Goal: Task Accomplishment & Management: Manage account settings

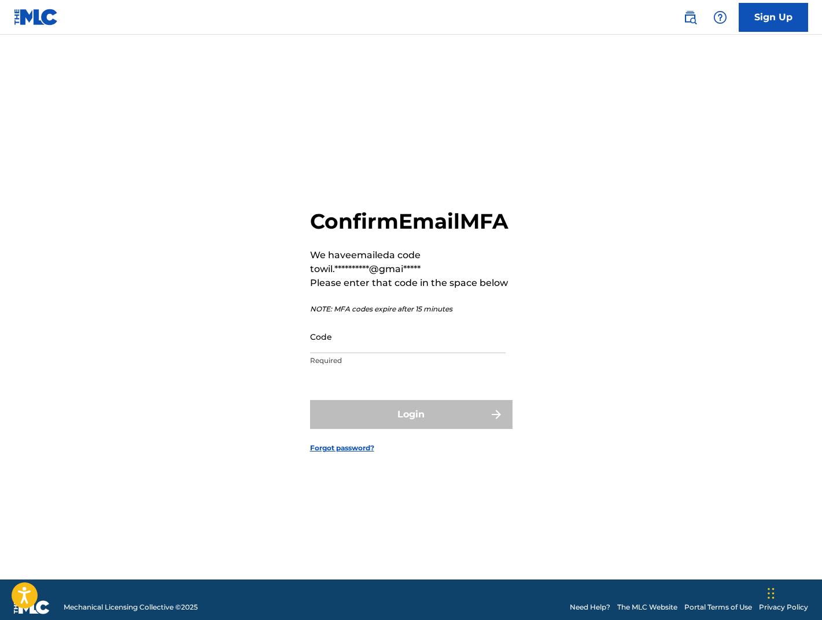
click at [370, 353] on input "Code" at bounding box center [408, 336] width 196 height 33
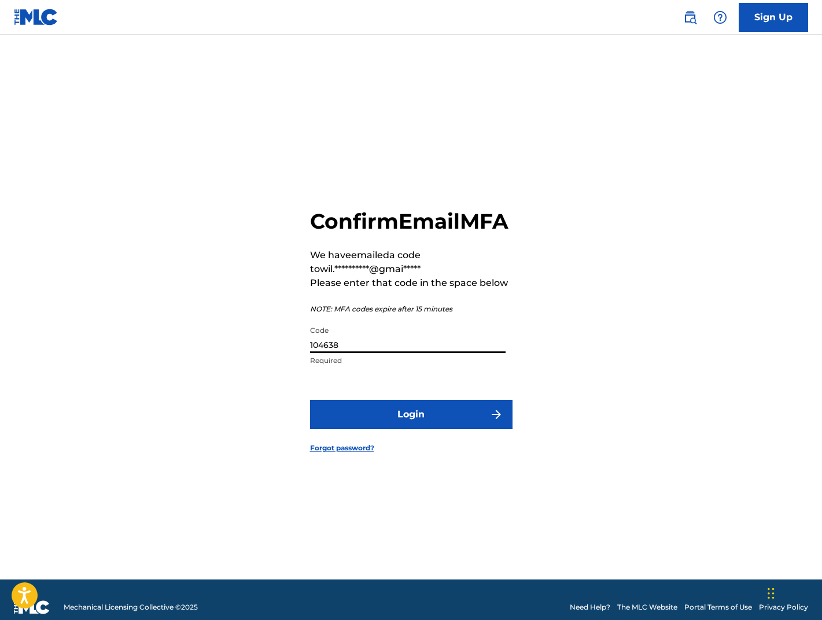
type input "104638"
click at [462, 429] on button "Login" at bounding box center [411, 414] width 203 height 29
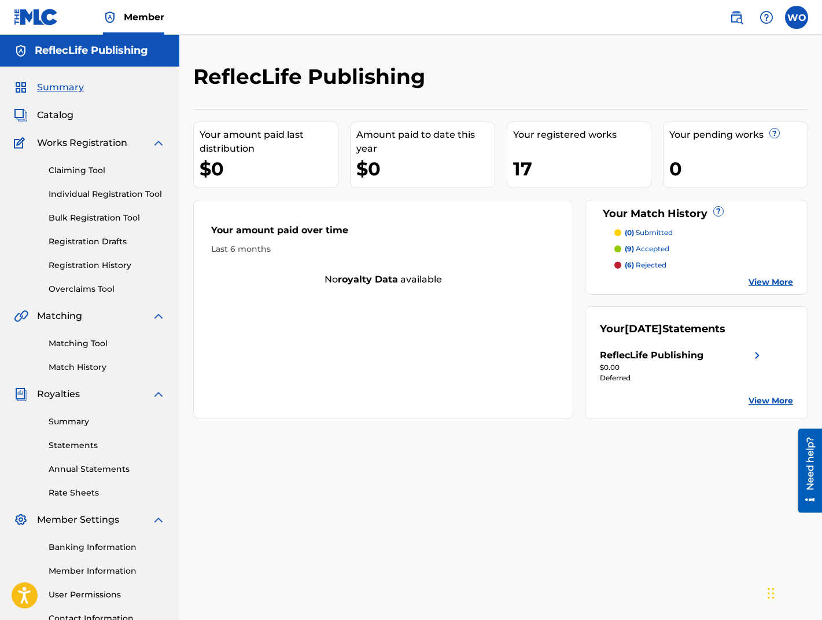
click at [769, 282] on link "View More" at bounding box center [771, 282] width 45 height 12
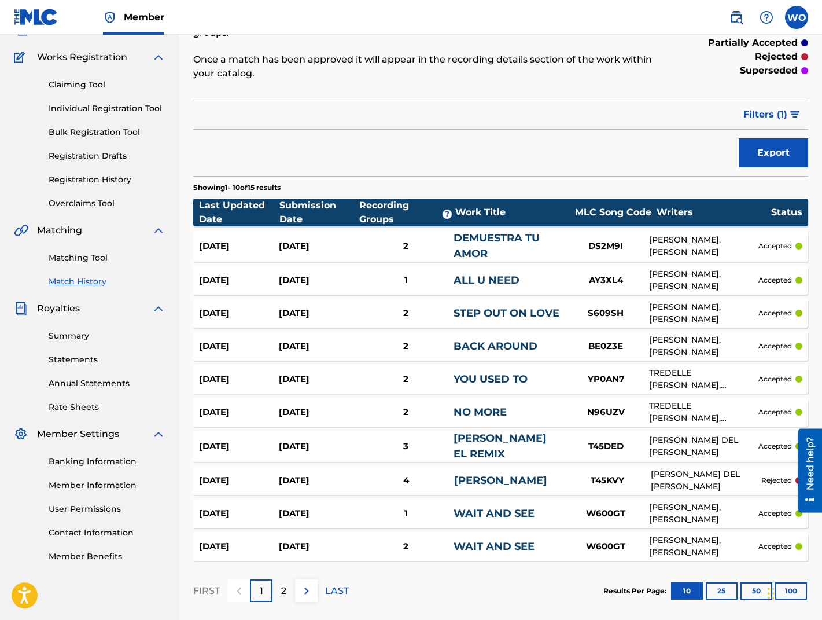
scroll to position [86, 0]
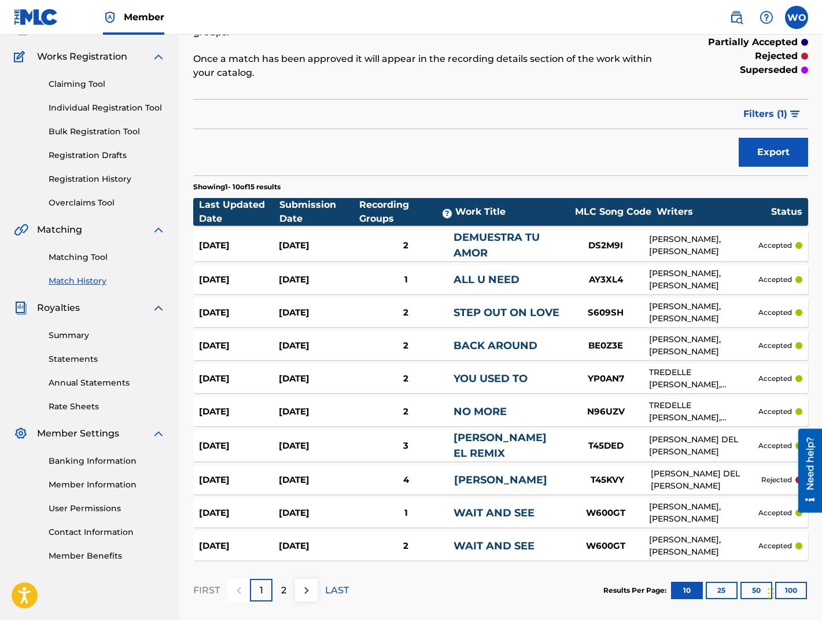
click at [288, 587] on div "2" at bounding box center [284, 590] width 23 height 23
click at [724, 587] on button "25" at bounding box center [722, 590] width 32 height 17
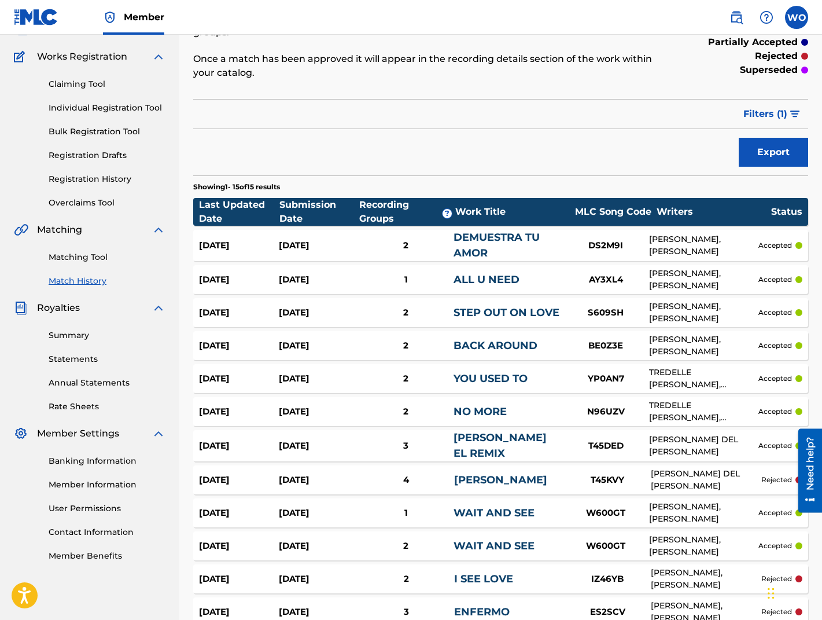
scroll to position [299, 0]
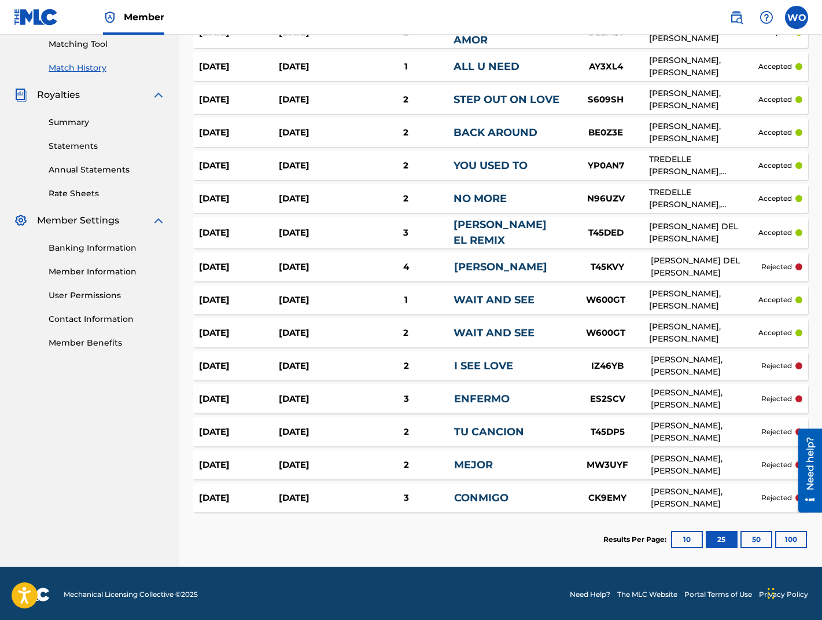
click at [759, 537] on button "50" at bounding box center [757, 539] width 32 height 17
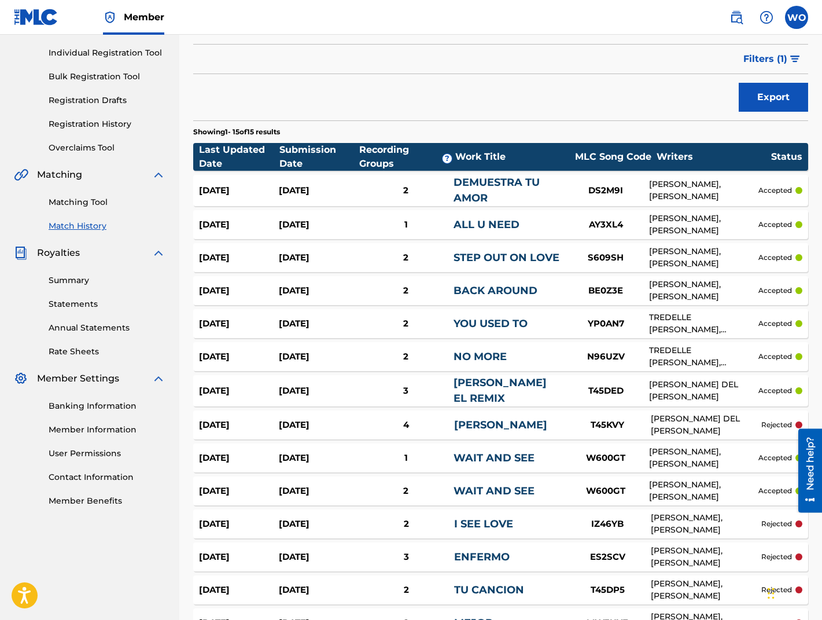
scroll to position [0, 0]
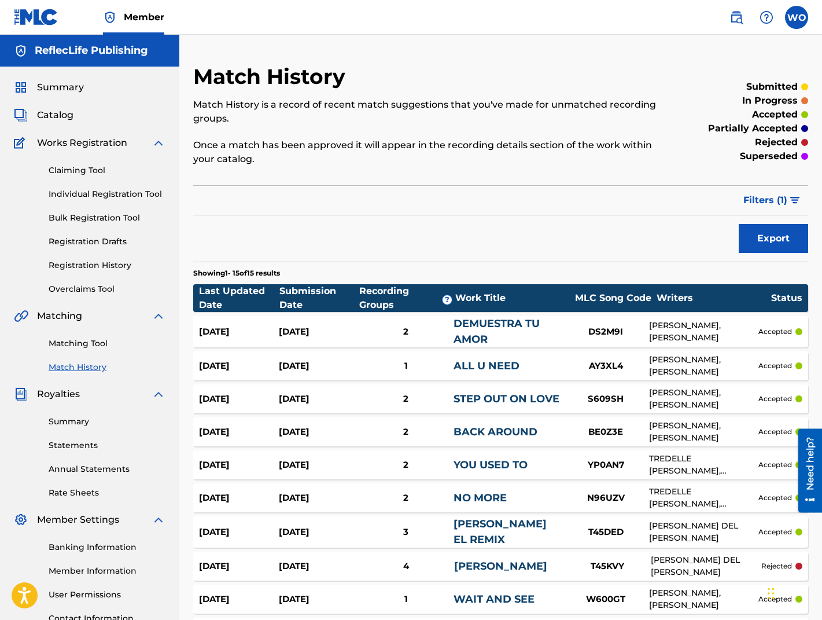
click at [56, 113] on span "Catalog" at bounding box center [55, 115] width 36 height 14
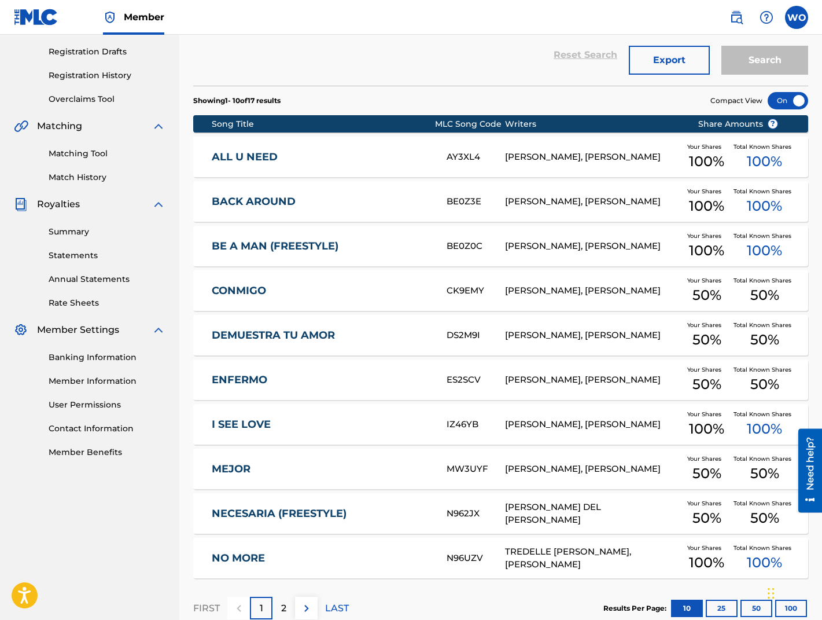
scroll to position [199, 0]
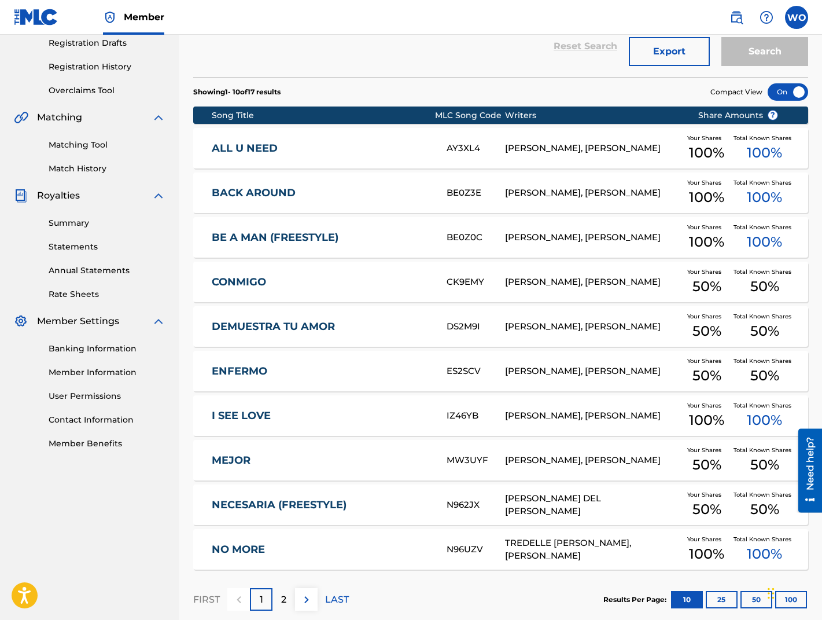
click at [379, 232] on link "BE A MAN (FREESTYLE)" at bounding box center [321, 237] width 219 height 13
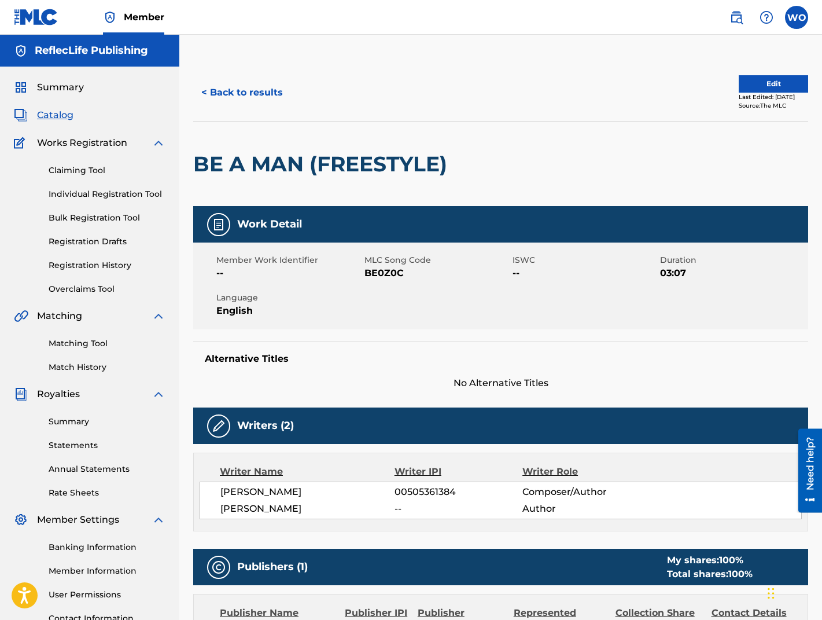
click at [764, 81] on button "Edit" at bounding box center [773, 83] width 69 height 17
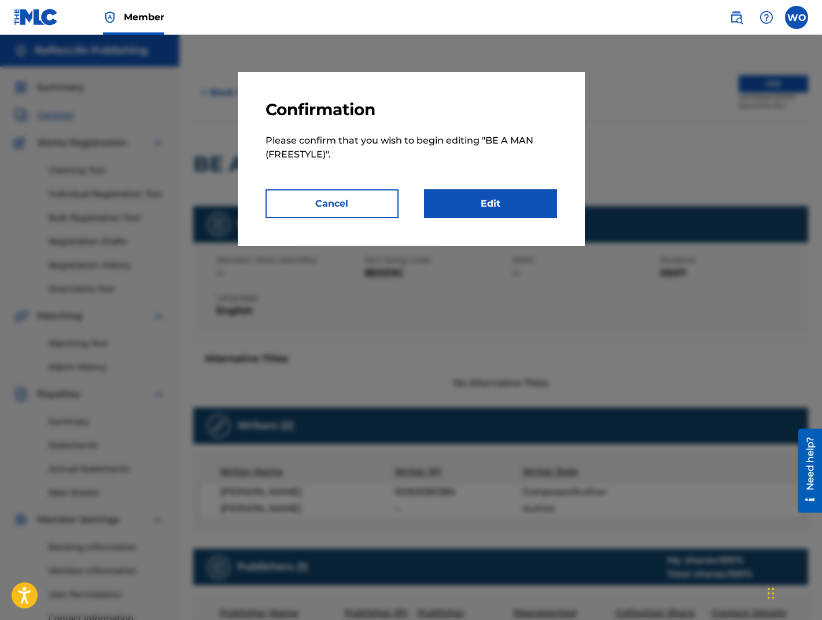
click at [515, 200] on link "Edit" at bounding box center [490, 203] width 133 height 29
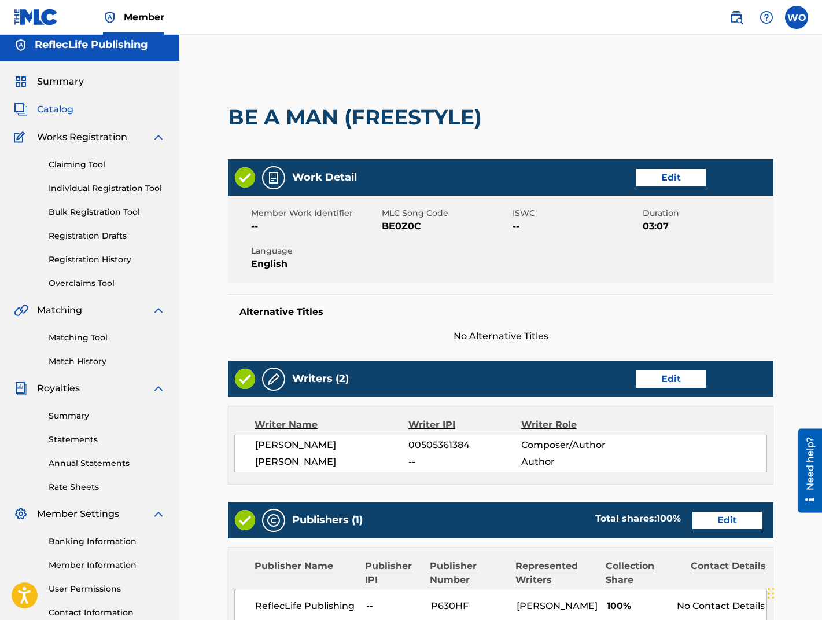
scroll to position [256, 0]
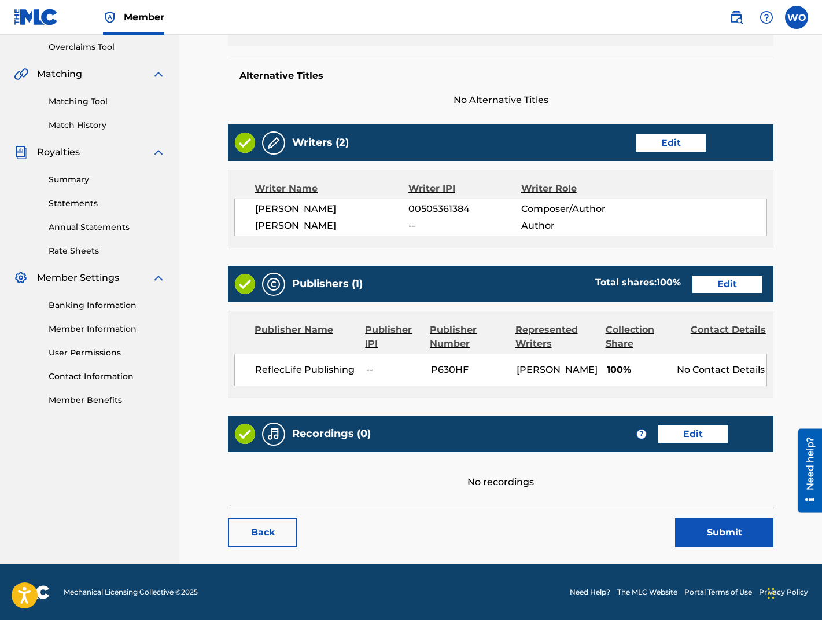
click at [695, 432] on link "Edit" at bounding box center [693, 433] width 69 height 17
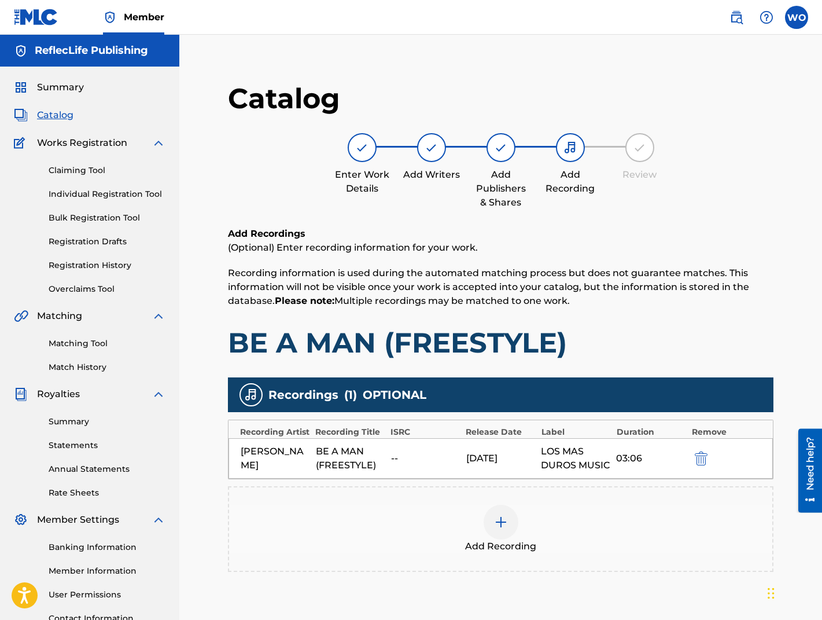
click at [394, 465] on div "--" at bounding box center [425, 458] width 69 height 14
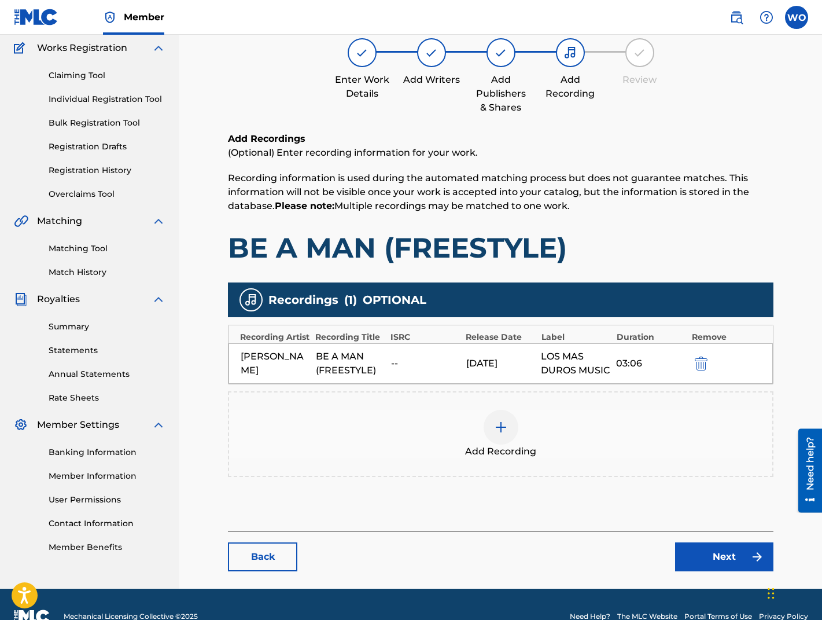
scroll to position [98, 0]
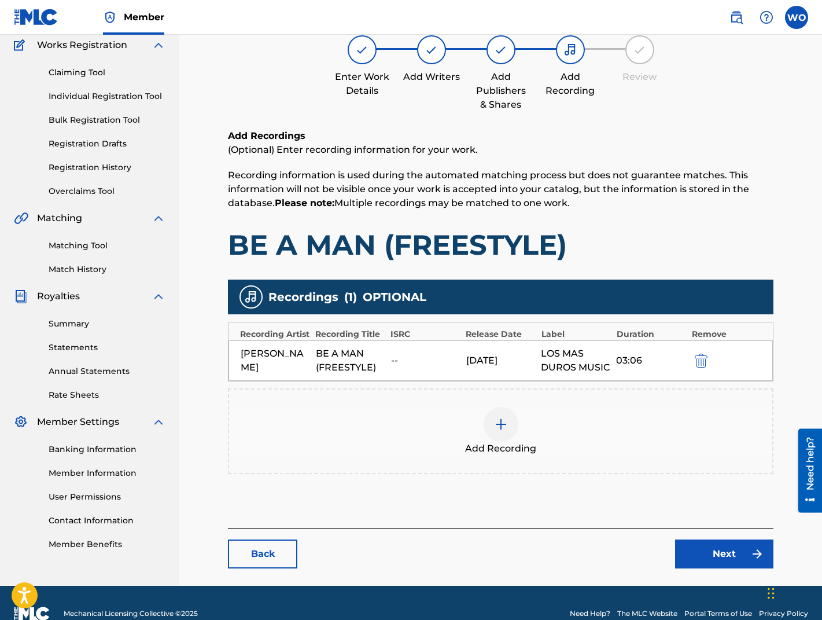
click at [438, 296] on div "Recordings ( 1 ) OPTIONAL" at bounding box center [501, 297] width 546 height 35
click at [337, 297] on span "Recordings" at bounding box center [304, 296] width 70 height 17
drag, startPoint x: 244, startPoint y: 379, endPoint x: 438, endPoint y: 357, distance: 195.7
click at [246, 379] on div "Loe BE A MAN (FREESTYLE) -- 01/24/2025 LOS MAS DUROS MUSIC 03:06" at bounding box center [501, 360] width 545 height 41
drag, startPoint x: 563, startPoint y: 361, endPoint x: 614, endPoint y: 376, distance: 52.6
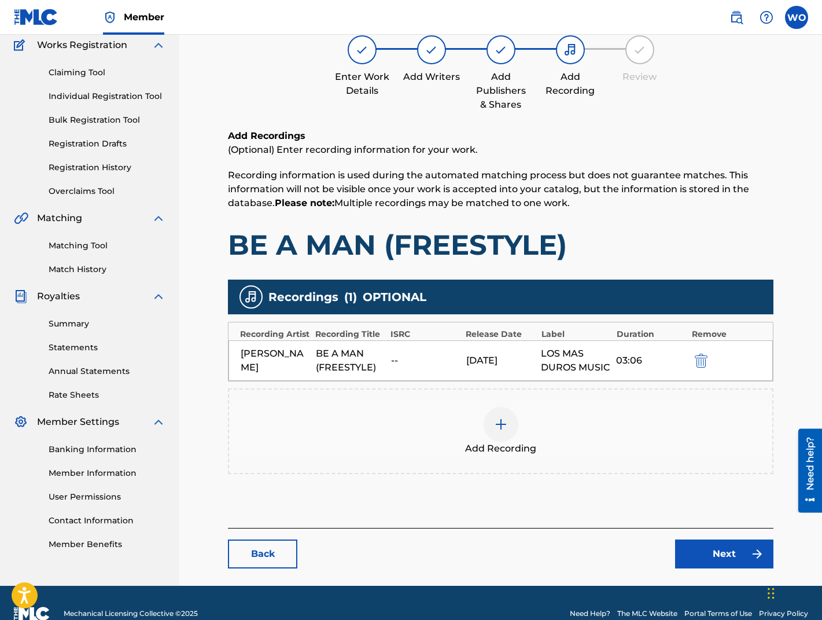
click at [563, 361] on div "Loe BE A MAN (FREESTYLE) -- 01/24/2025 LOS MAS DUROS MUSIC 03:06" at bounding box center [501, 360] width 545 height 41
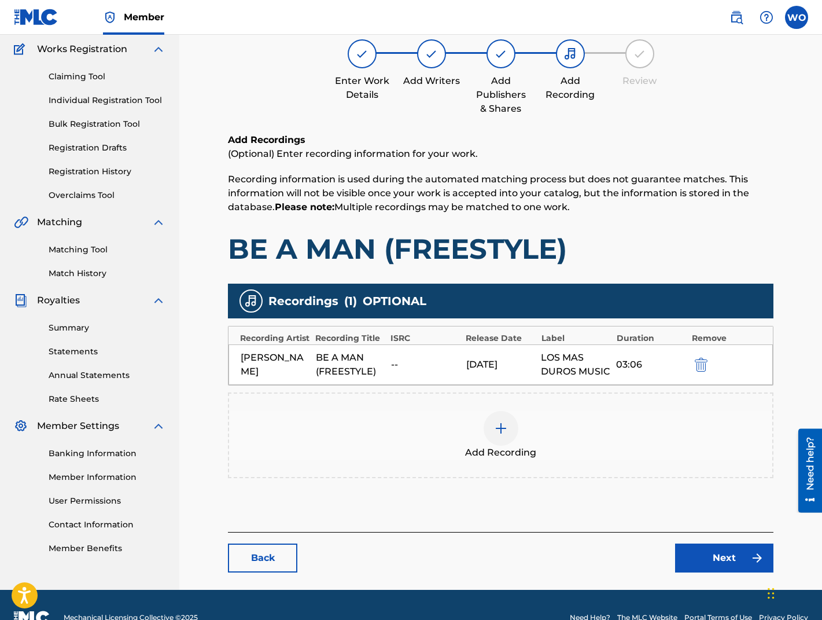
drag, startPoint x: 618, startPoint y: 377, endPoint x: 627, endPoint y: 377, distance: 9.3
click at [620, 372] on div "03:06" at bounding box center [650, 365] width 69 height 14
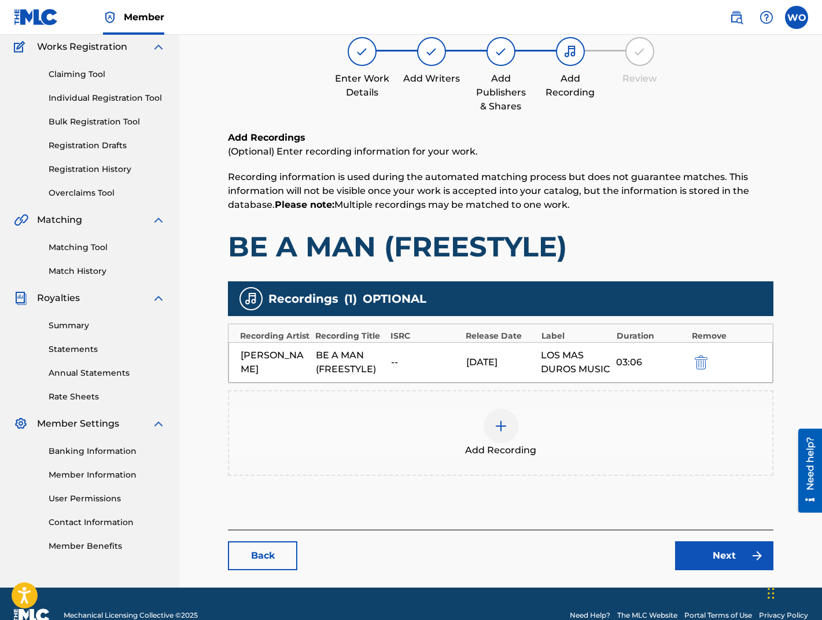
click at [635, 369] on div "03:06" at bounding box center [650, 362] width 69 height 14
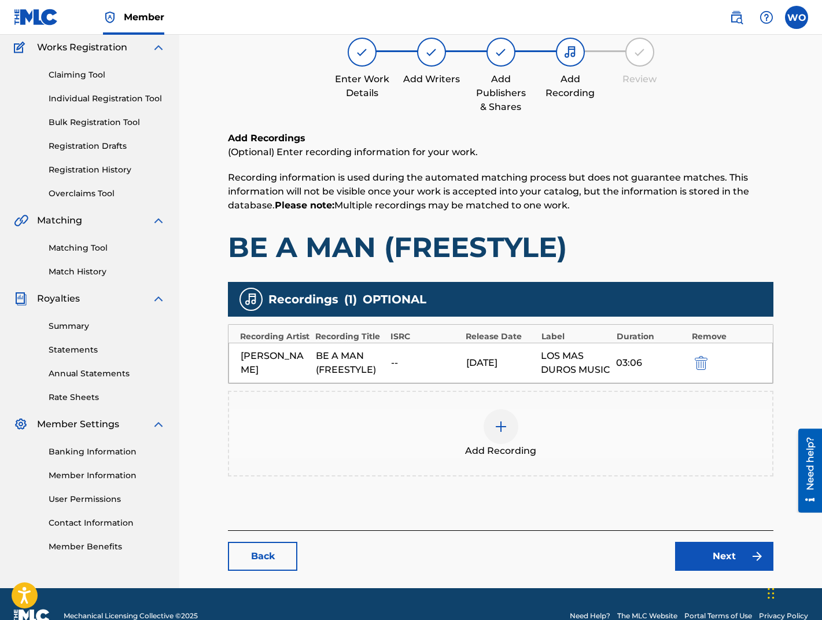
click at [394, 370] on div "--" at bounding box center [425, 363] width 69 height 14
click at [94, 271] on link "Match History" at bounding box center [107, 272] width 117 height 12
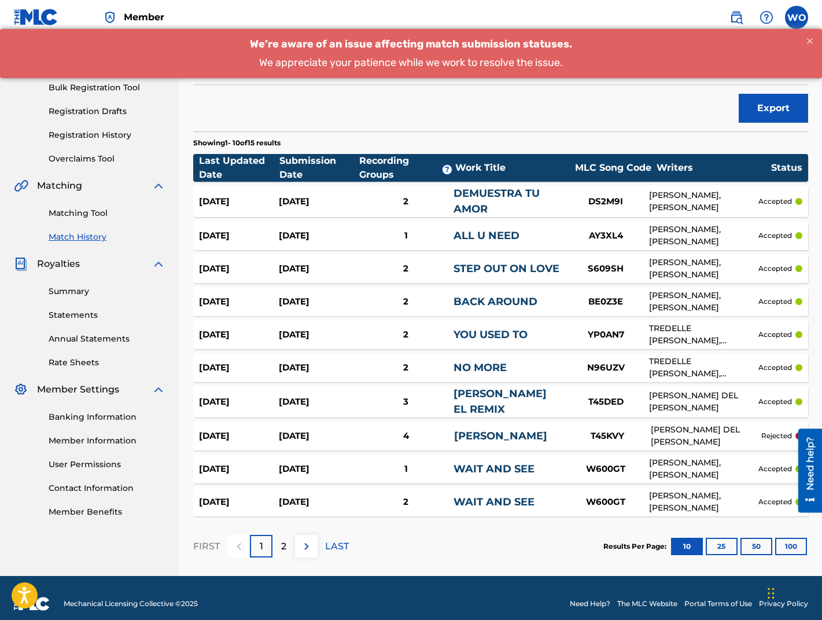
scroll to position [139, 0]
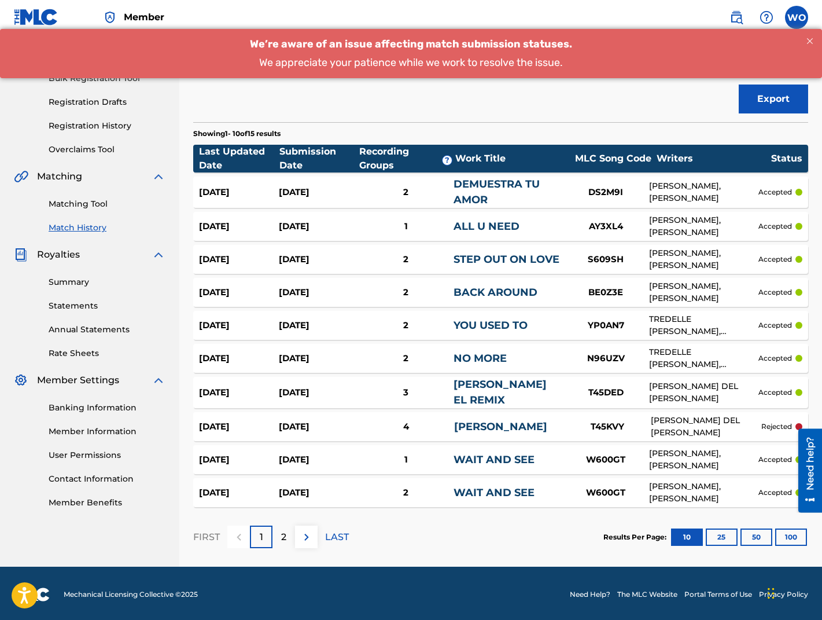
click at [762, 421] on p "rejected" at bounding box center [777, 426] width 31 height 10
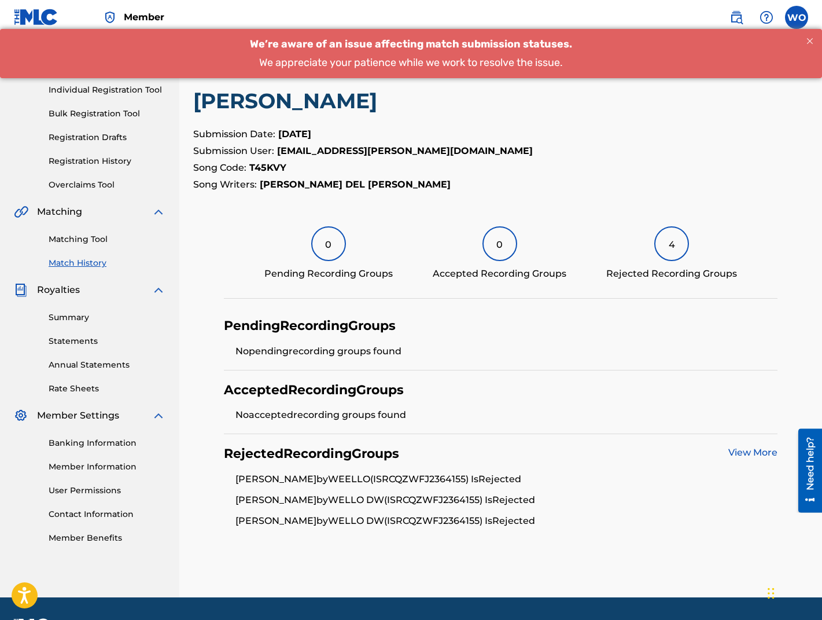
scroll to position [137, 0]
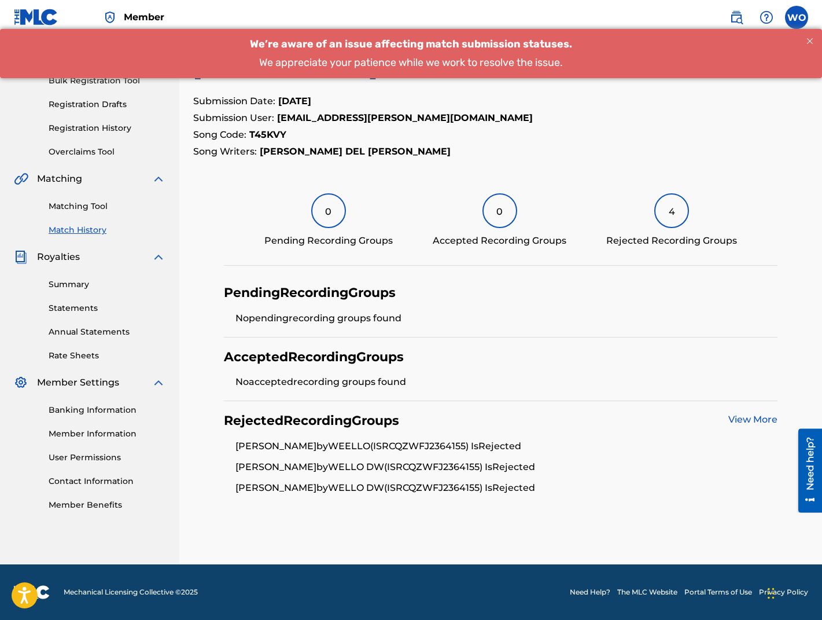
click at [747, 418] on link "View More" at bounding box center [753, 419] width 49 height 11
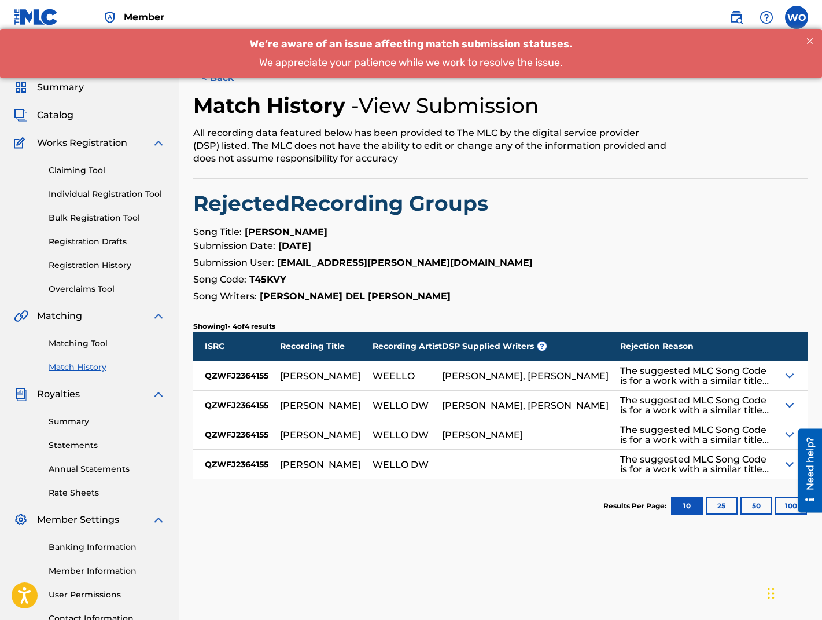
scroll to position [137, 0]
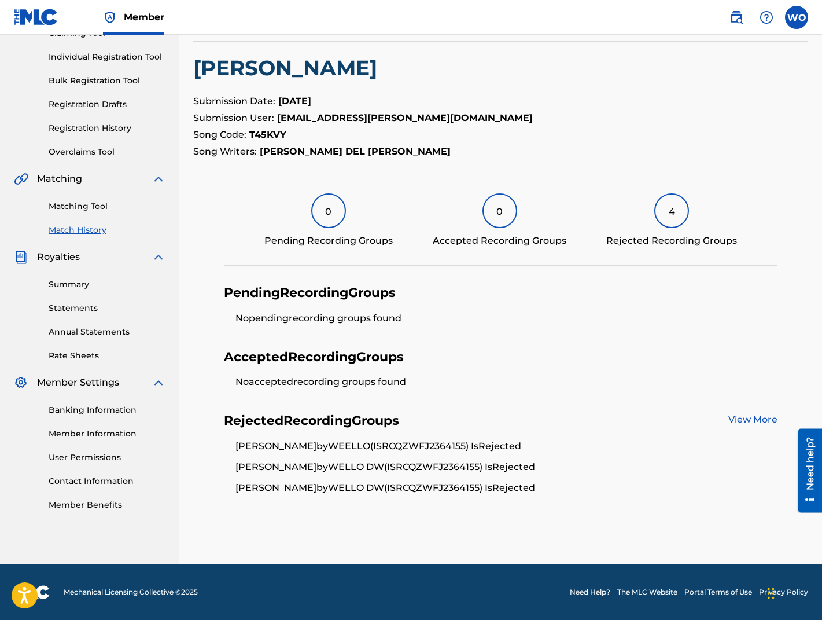
click at [670, 215] on div "4" at bounding box center [672, 210] width 35 height 35
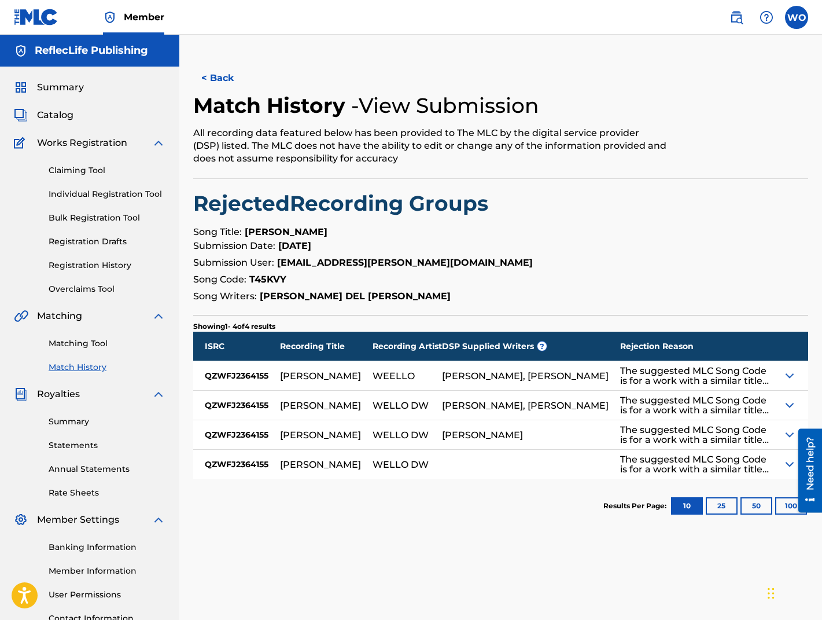
scroll to position [9, 0]
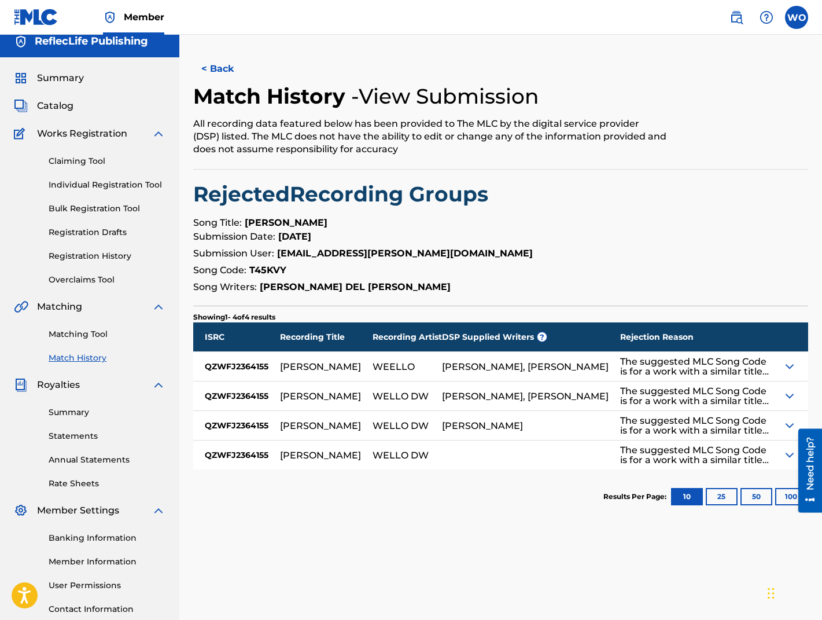
click at [792, 366] on img at bounding box center [790, 366] width 14 height 14
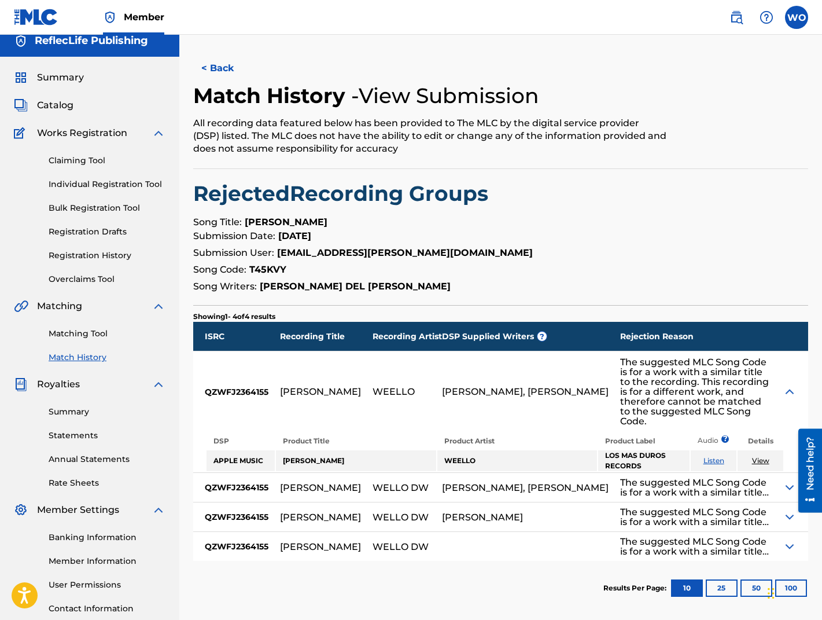
scroll to position [12, 0]
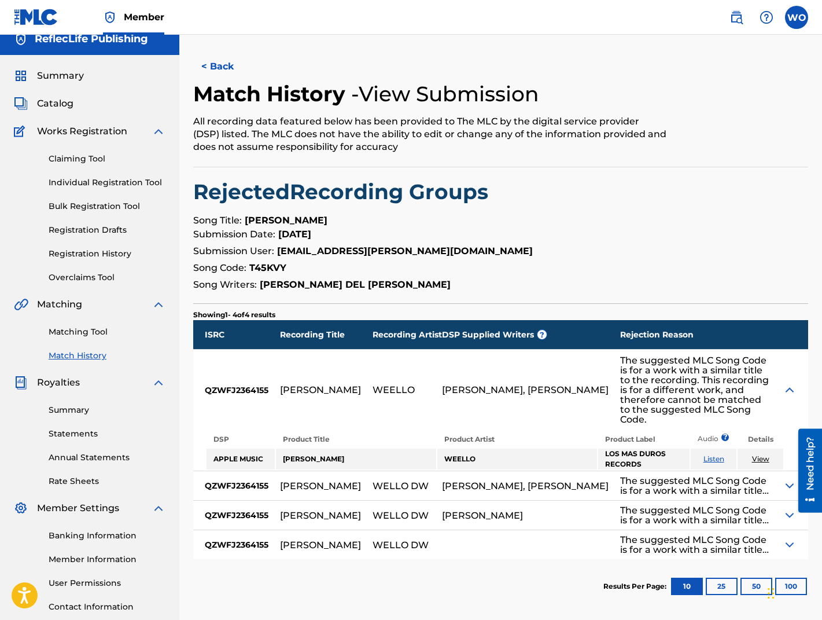
click at [792, 387] on img at bounding box center [790, 390] width 14 height 14
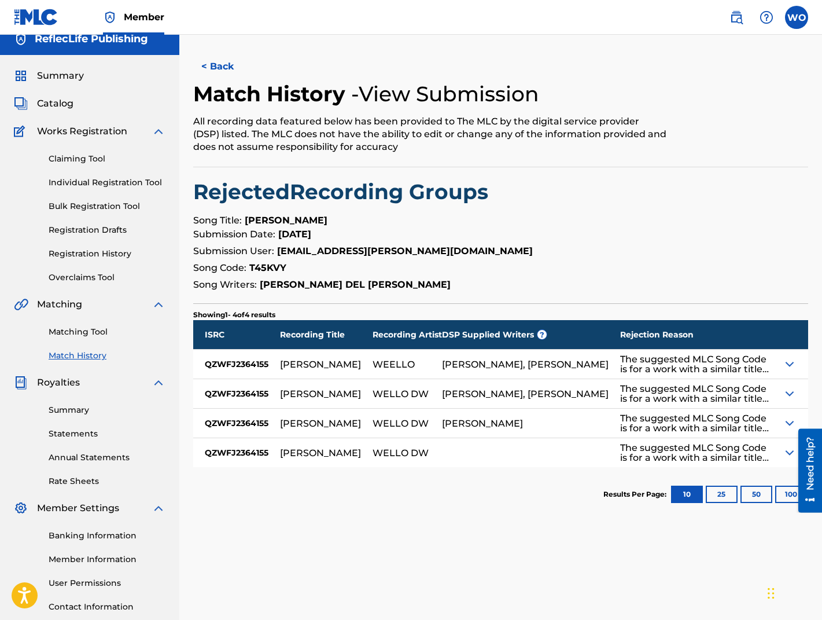
click at [791, 392] on img at bounding box center [790, 394] width 14 height 14
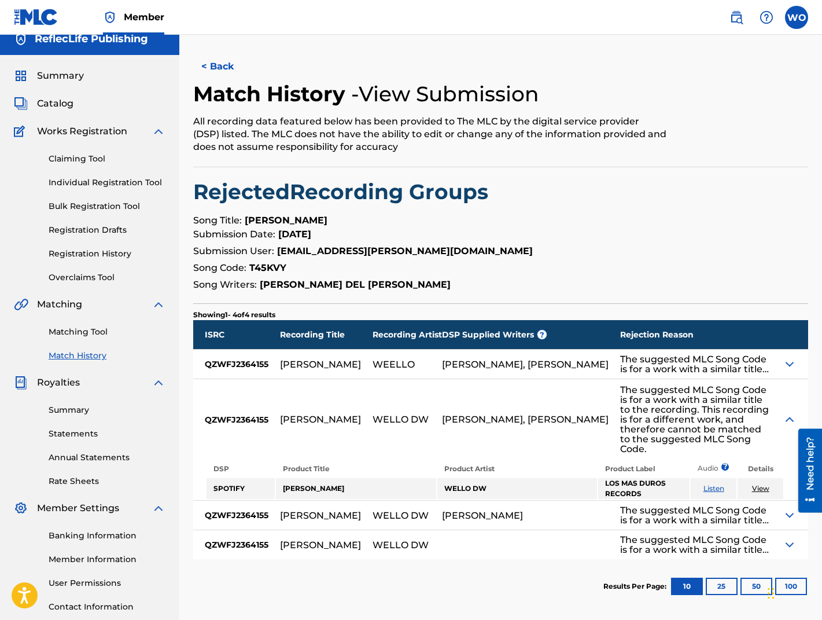
click at [793, 413] on img at bounding box center [790, 420] width 14 height 14
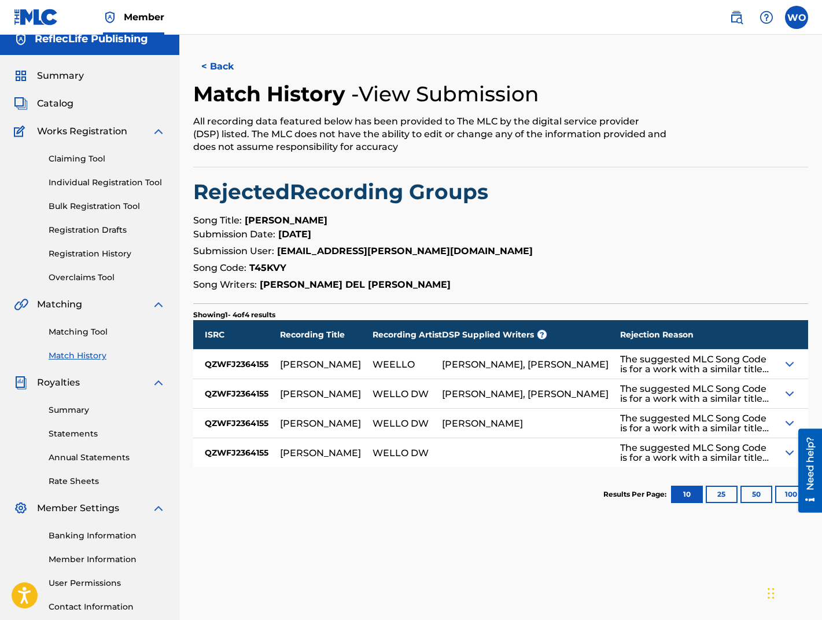
click at [789, 424] on img at bounding box center [790, 423] width 14 height 14
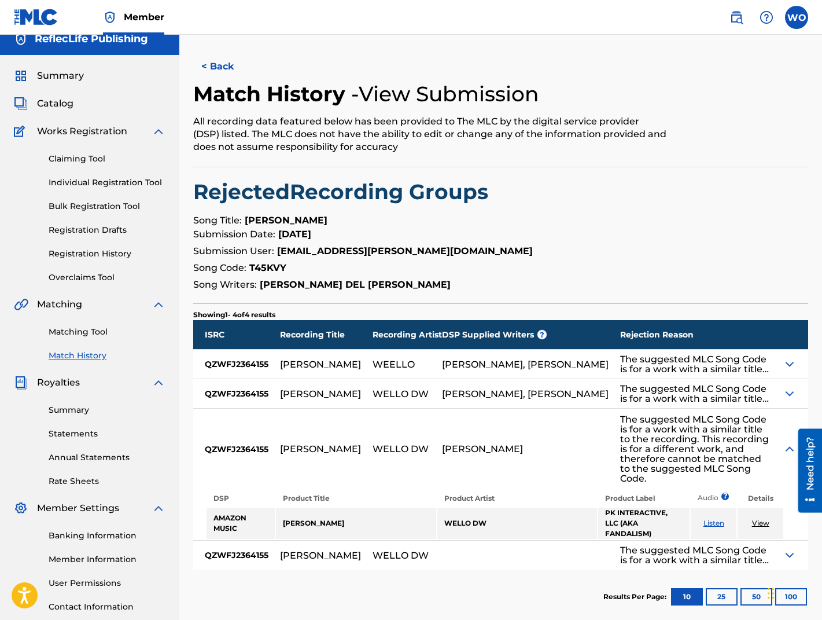
click at [763, 519] on link "View" at bounding box center [760, 523] width 17 height 9
click at [83, 359] on link "Match History" at bounding box center [107, 356] width 117 height 12
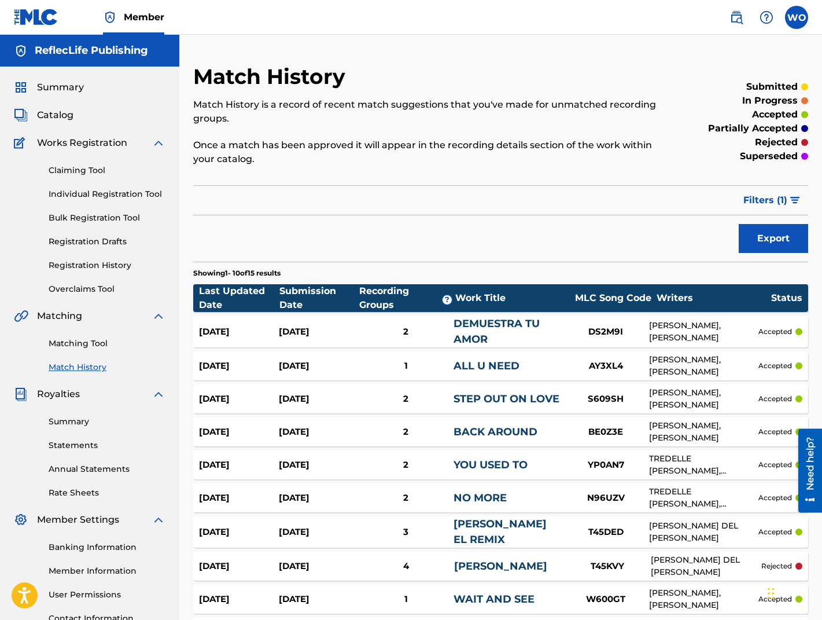
click at [56, 113] on span "Catalog" at bounding box center [55, 115] width 36 height 14
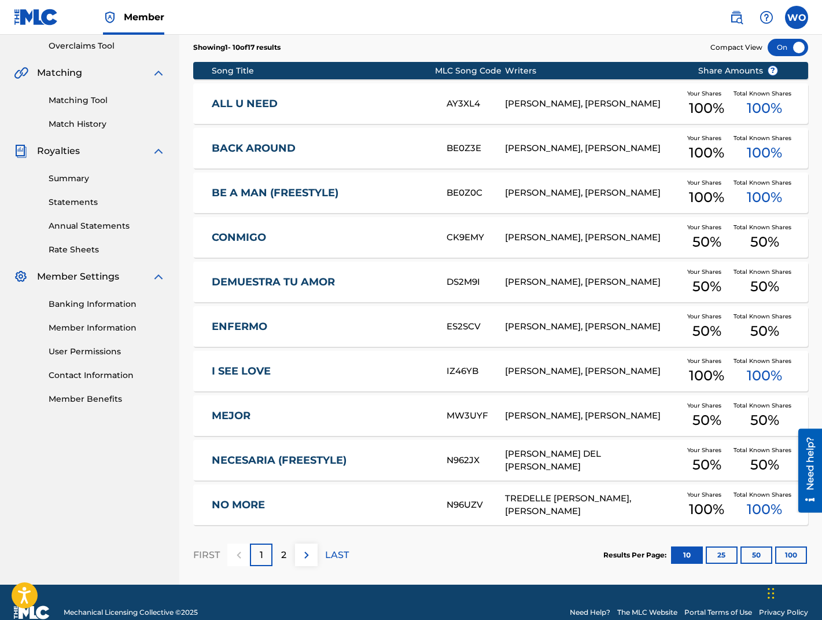
scroll to position [233, 0]
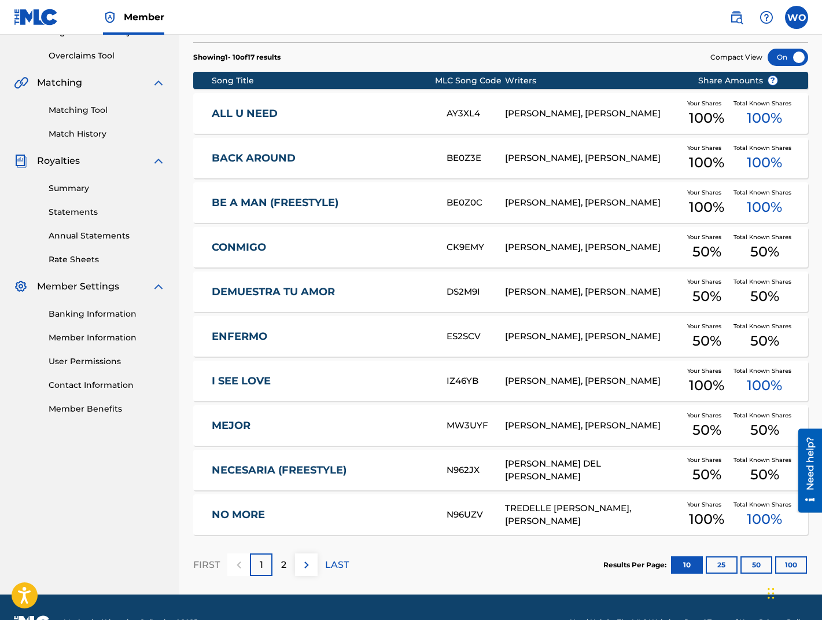
click at [336, 564] on p "LAST" at bounding box center [337, 565] width 24 height 14
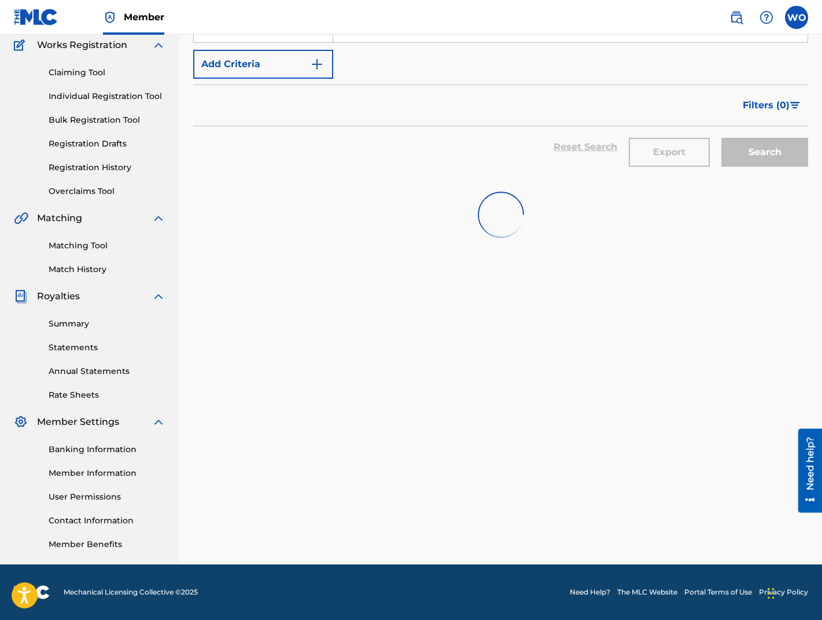
scroll to position [130, 0]
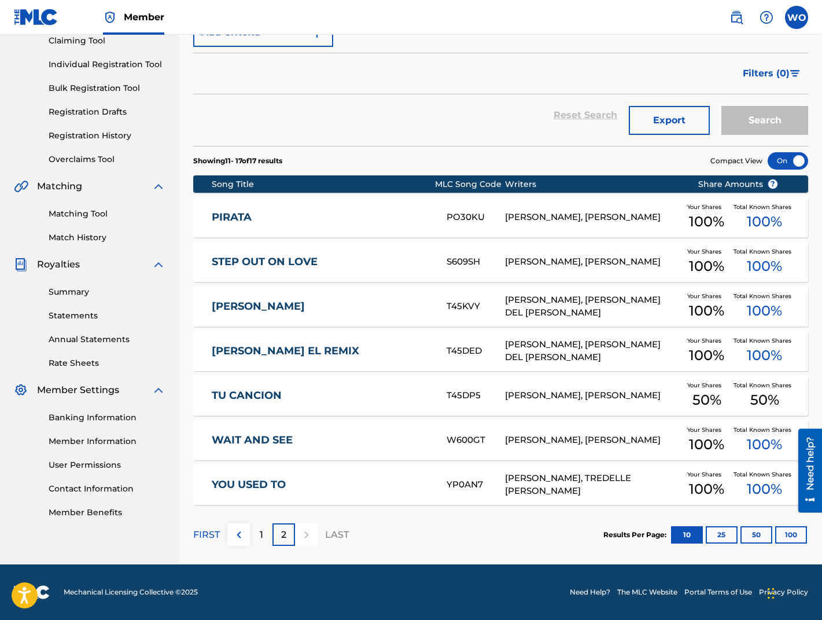
click at [218, 216] on link "PIRATA" at bounding box center [321, 217] width 219 height 13
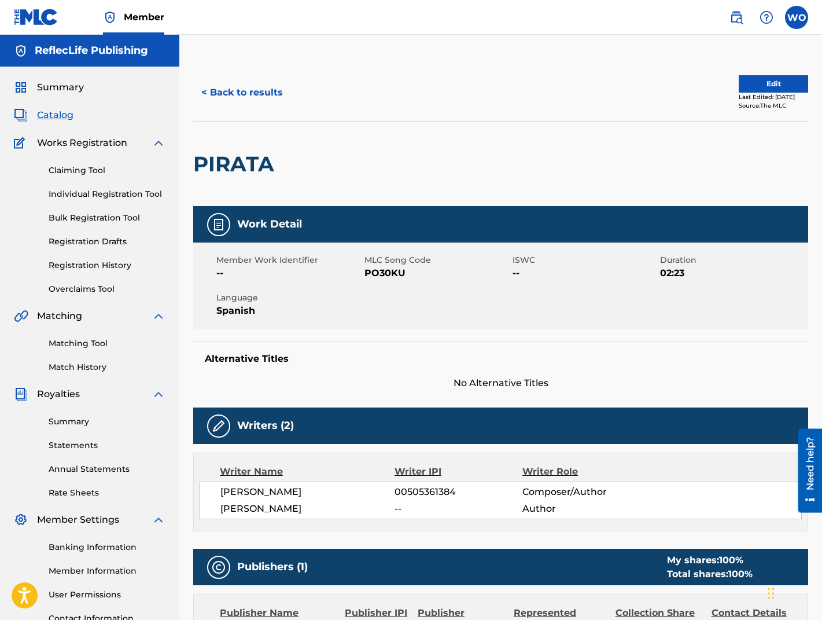
click at [773, 80] on button "Edit" at bounding box center [773, 83] width 69 height 17
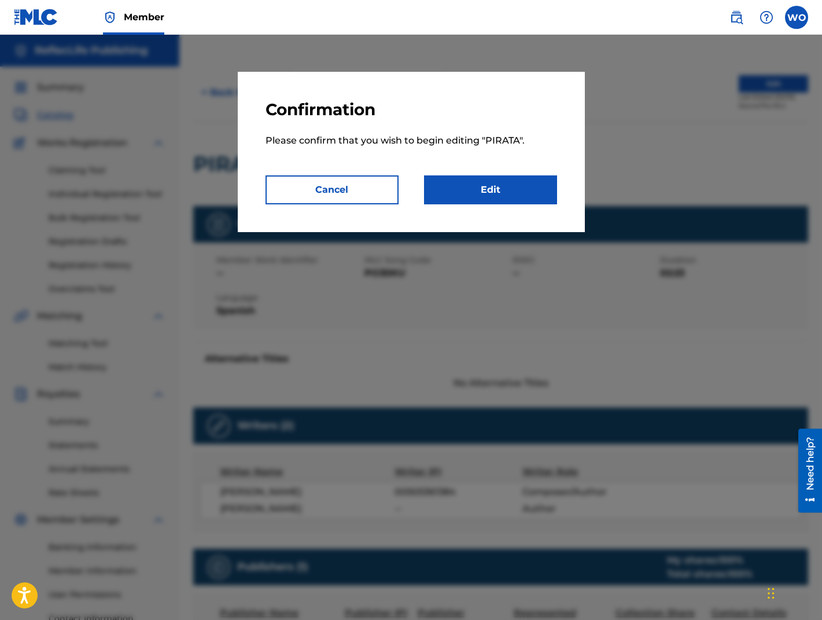
click at [505, 192] on link "Edit" at bounding box center [490, 189] width 133 height 29
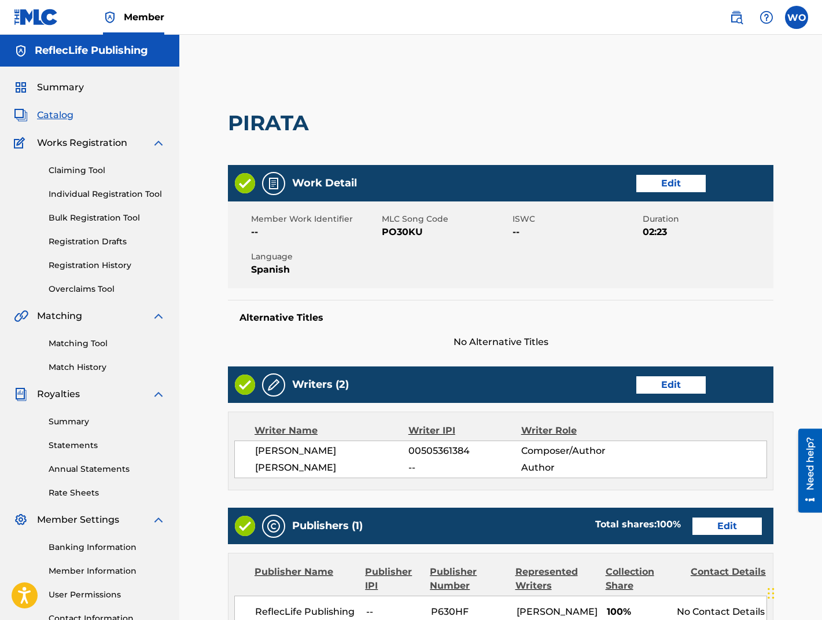
click at [666, 183] on link "Edit" at bounding box center [671, 183] width 69 height 17
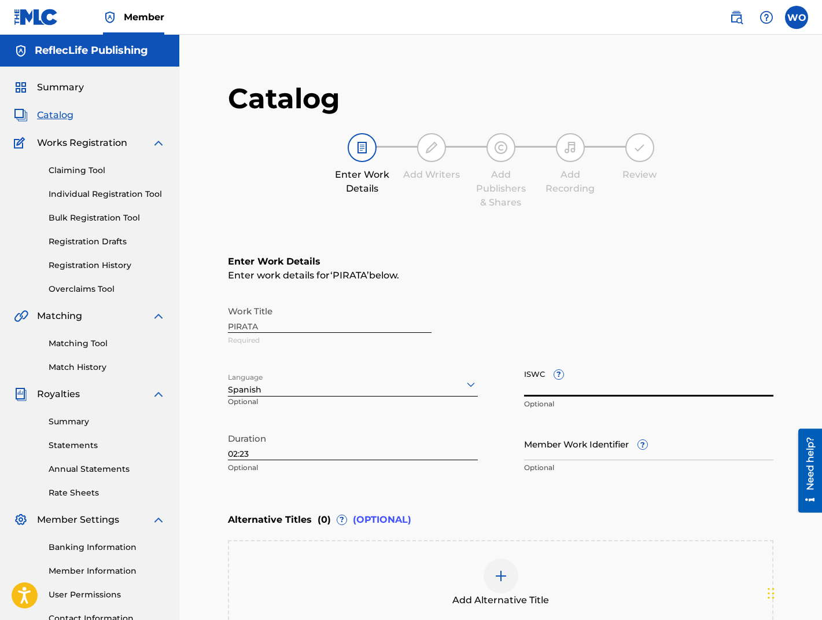
click at [531, 393] on input "ISWC ?" at bounding box center [649, 379] width 250 height 33
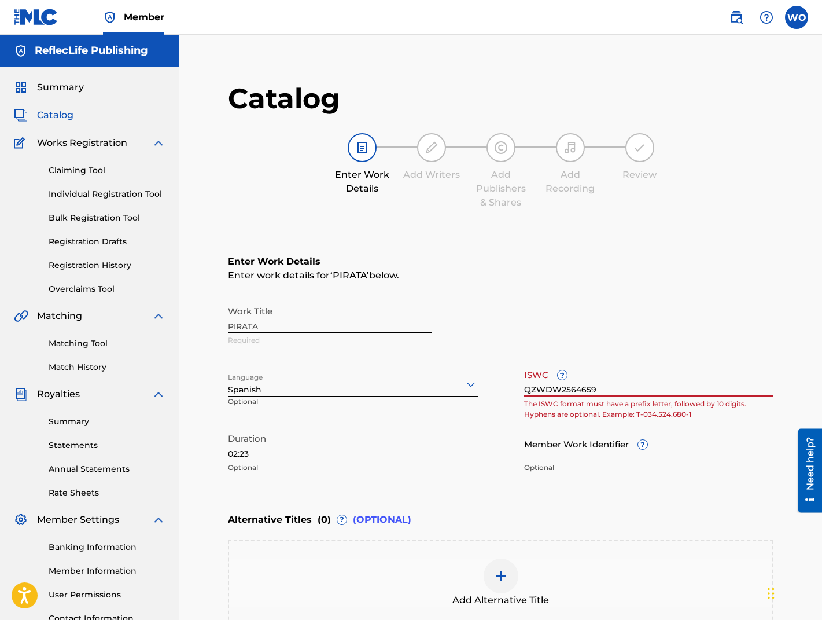
drag, startPoint x: 600, startPoint y: 387, endPoint x: 512, endPoint y: 390, distance: 88.0
click at [512, 390] on div "Work Title PIRATA Required Language Spanish Optional ISWC ? QZWDW2564659 The IS…" at bounding box center [501, 389] width 546 height 179
click at [681, 471] on p "Optional" at bounding box center [649, 467] width 250 height 10
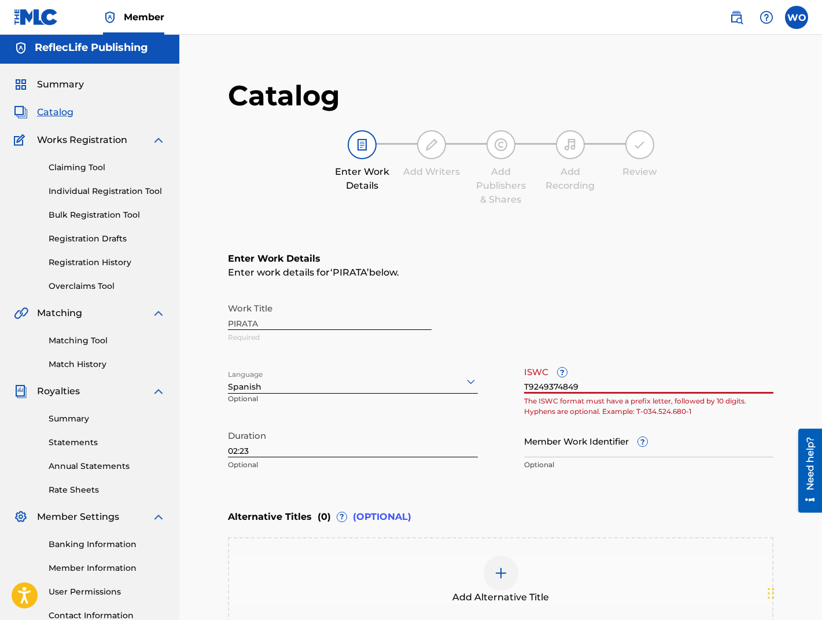
click at [533, 386] on input "T9249374849" at bounding box center [649, 377] width 250 height 33
type input "T0249374849"
click at [722, 490] on div "Enter Work Details Enter work details for ‘ PIRATA ’ below. Work Title PIRATA R…" at bounding box center [501, 364] width 546 height 280
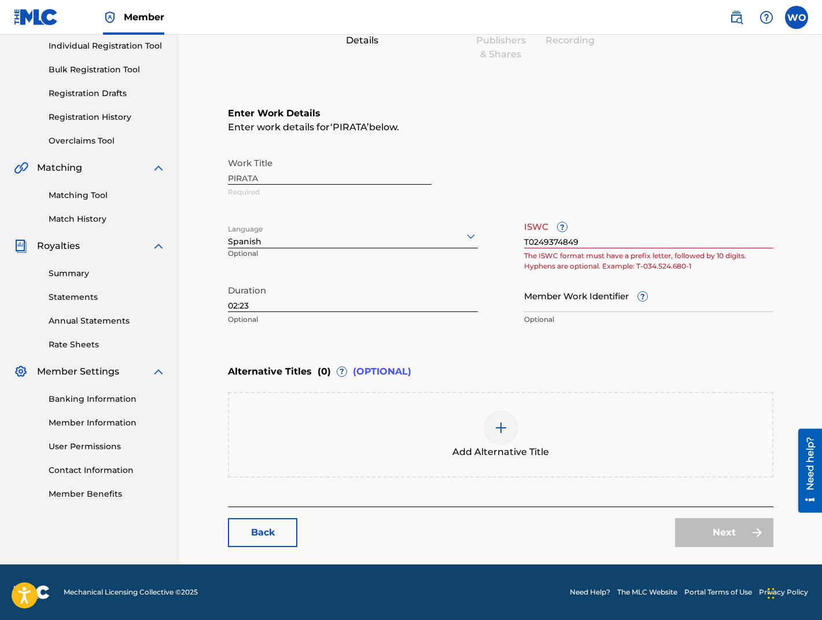
scroll to position [0, 0]
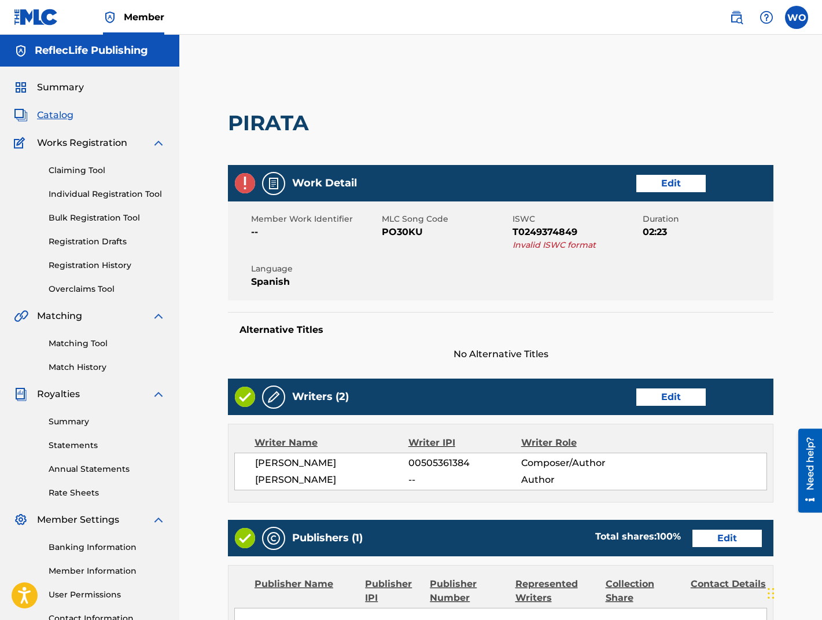
click at [689, 188] on link "Edit" at bounding box center [671, 183] width 69 height 17
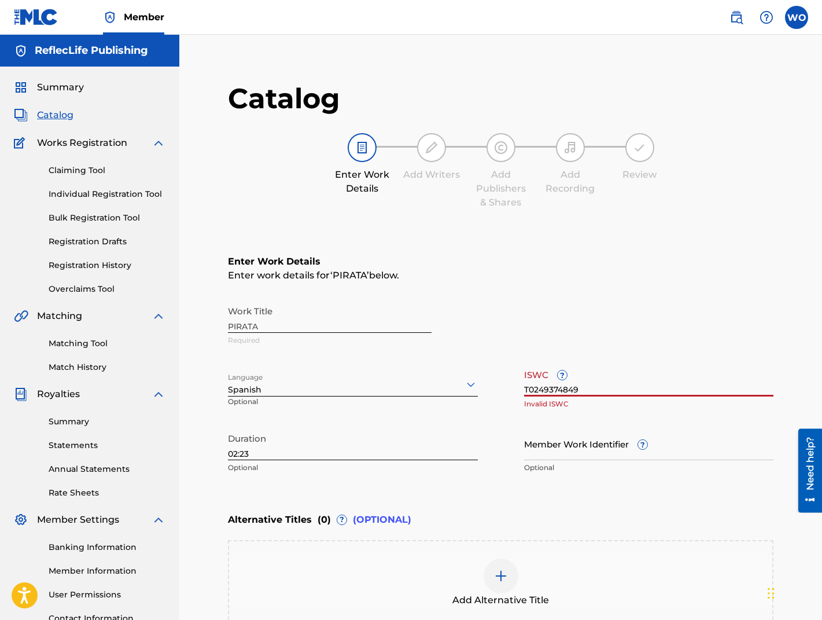
drag, startPoint x: 582, startPoint y: 389, endPoint x: 460, endPoint y: 393, distance: 122.2
click at [461, 393] on div "Work Title PIRATA Required Language Spanish Optional ISWC ? T0249374849 Invalid…" at bounding box center [501, 389] width 546 height 179
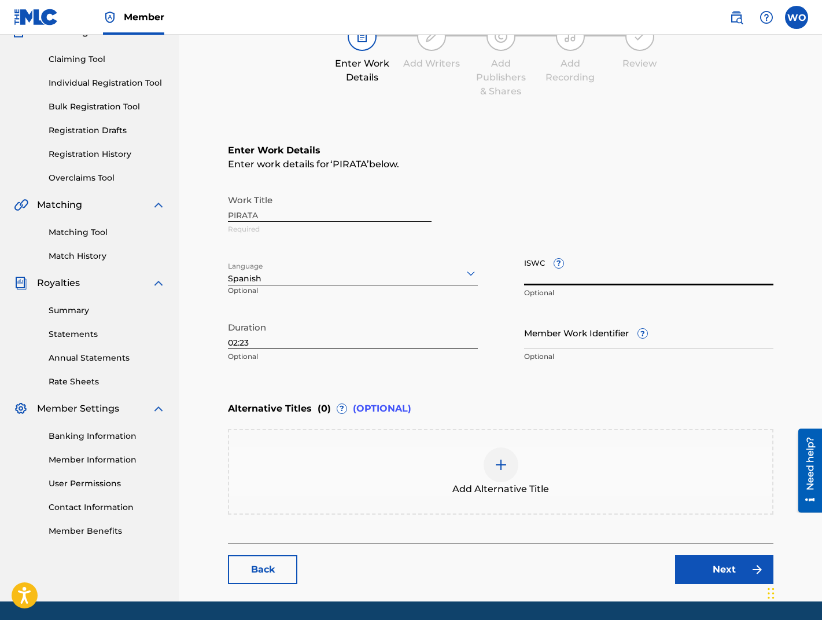
scroll to position [148, 0]
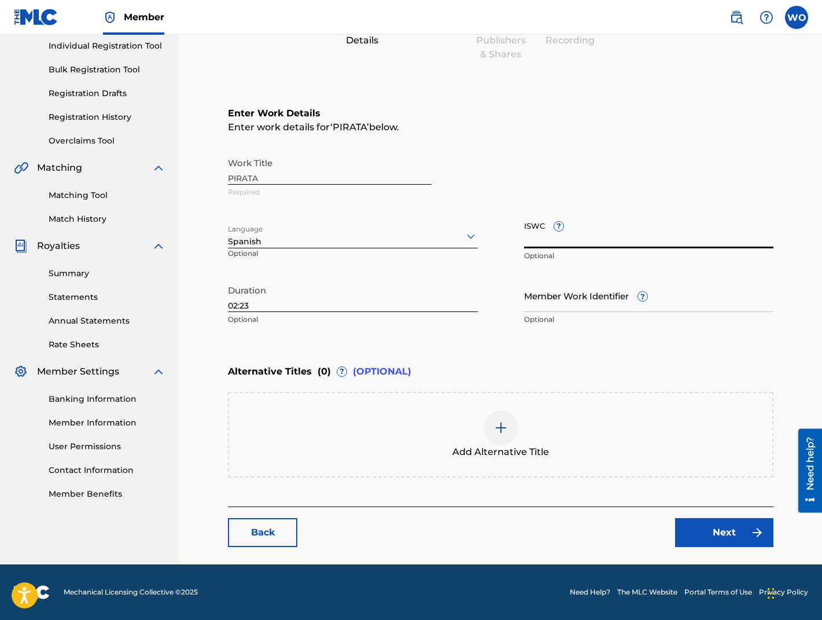
click at [709, 535] on link "Next" at bounding box center [724, 532] width 98 height 29
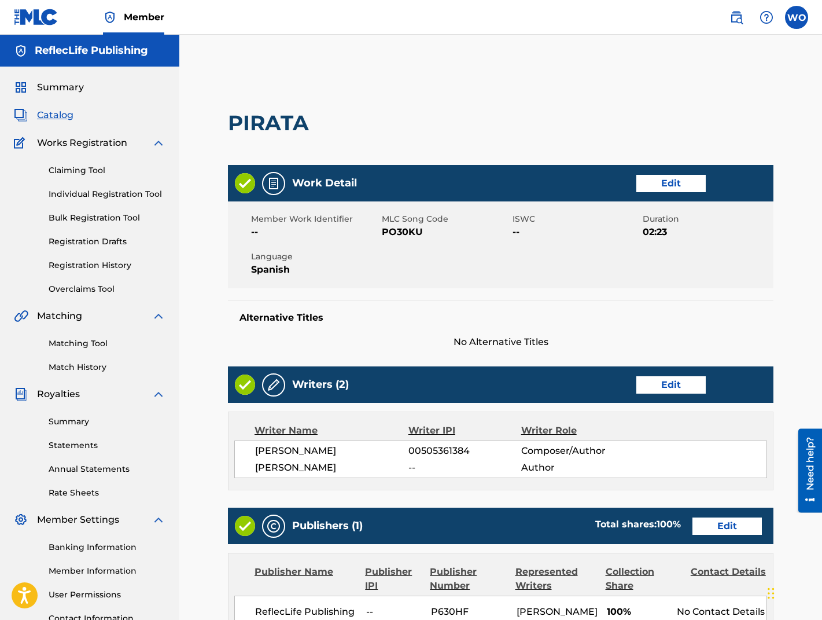
click at [89, 340] on link "Matching Tool" at bounding box center [107, 343] width 117 height 12
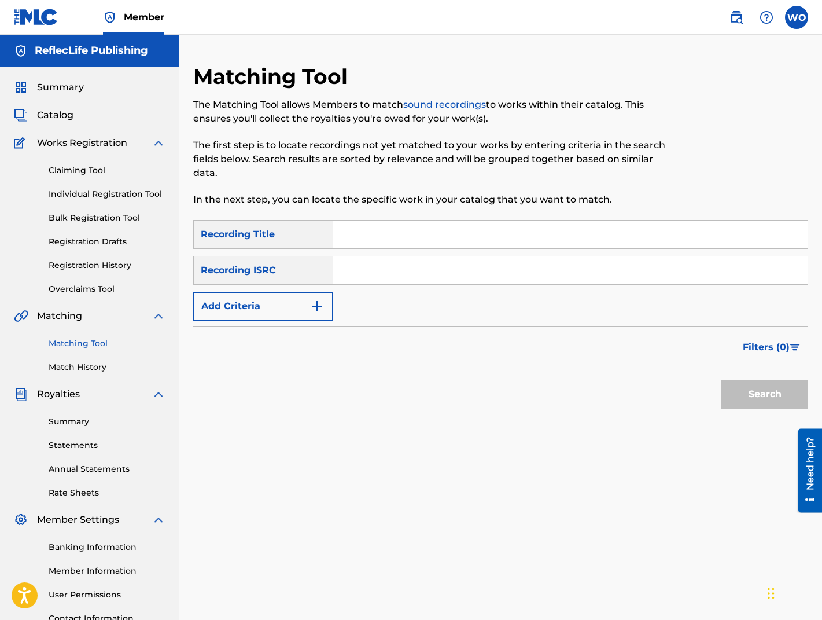
click at [361, 233] on input "Search Form" at bounding box center [570, 235] width 475 height 28
type input "PIRATA"
click at [756, 391] on button "Search" at bounding box center [765, 394] width 87 height 29
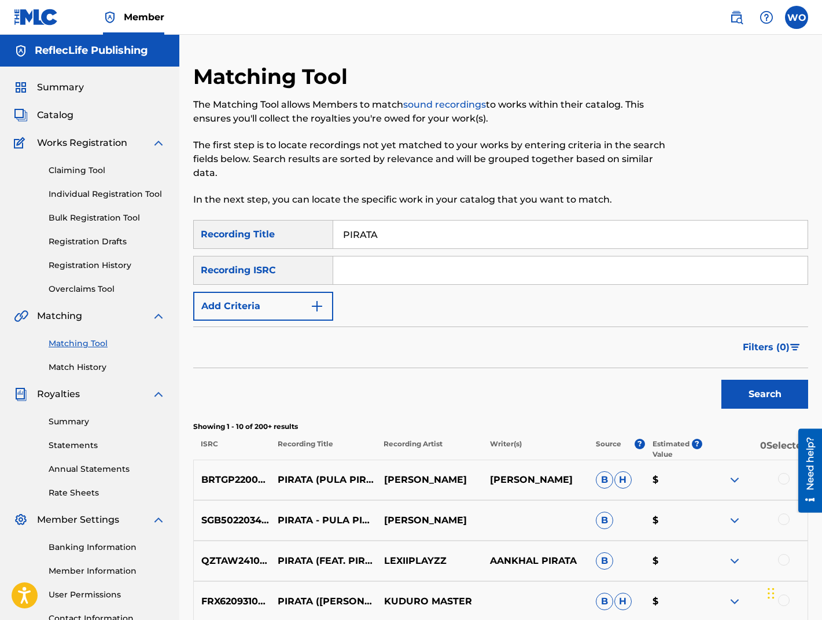
click at [365, 271] on input "Search Form" at bounding box center [570, 270] width 475 height 28
type input "QZWDW2564659"
click at [788, 396] on button "Search" at bounding box center [765, 394] width 87 height 29
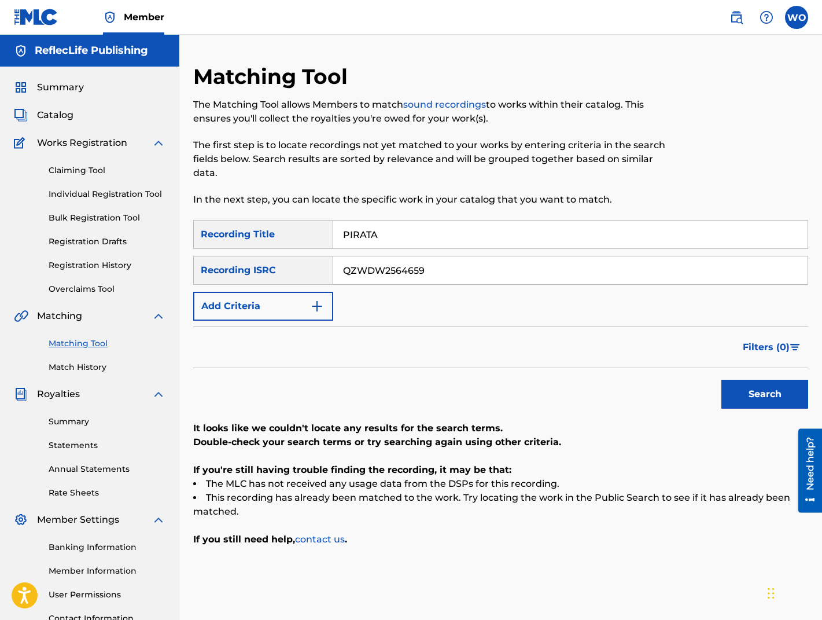
click at [81, 340] on link "Matching Tool" at bounding box center [107, 343] width 117 height 12
click at [63, 318] on span "Matching" at bounding box center [59, 316] width 45 height 14
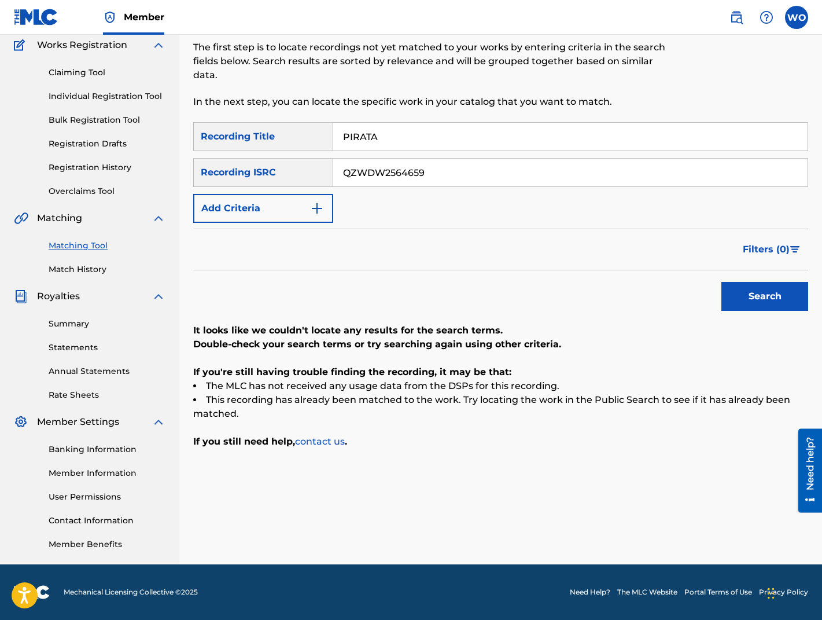
drag, startPoint x: 414, startPoint y: 176, endPoint x: 320, endPoint y: 179, distance: 93.8
click at [320, 179] on div "SearchWithCriteria874be41f-61ce-44ac-a3e1-f6649f86cf3d Recording ISRC QZWDW2564…" at bounding box center [500, 172] width 615 height 29
drag, startPoint x: 429, startPoint y: 175, endPoint x: 339, endPoint y: 175, distance: 90.9
click at [339, 175] on input "QZWDW2564659" at bounding box center [570, 173] width 475 height 28
click at [764, 300] on button "Search" at bounding box center [765, 296] width 87 height 29
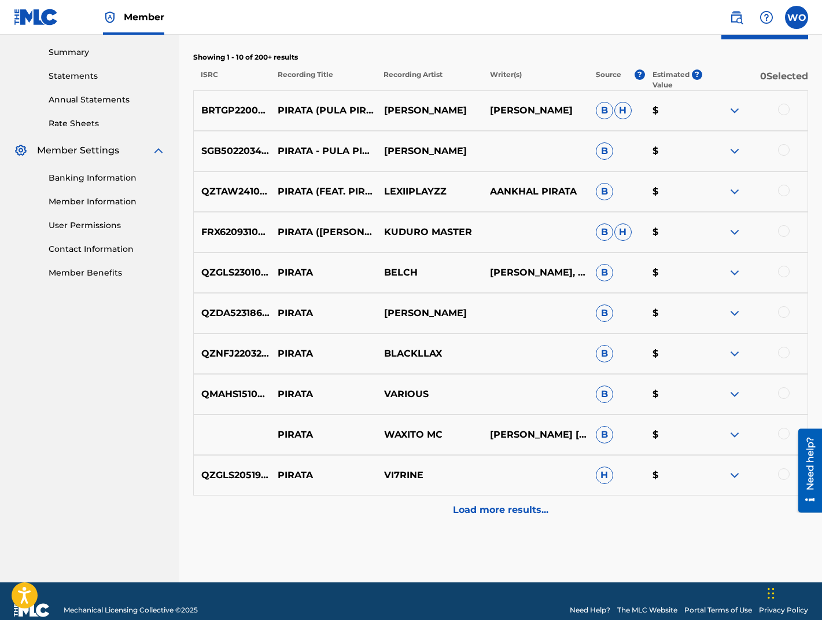
scroll to position [387, 0]
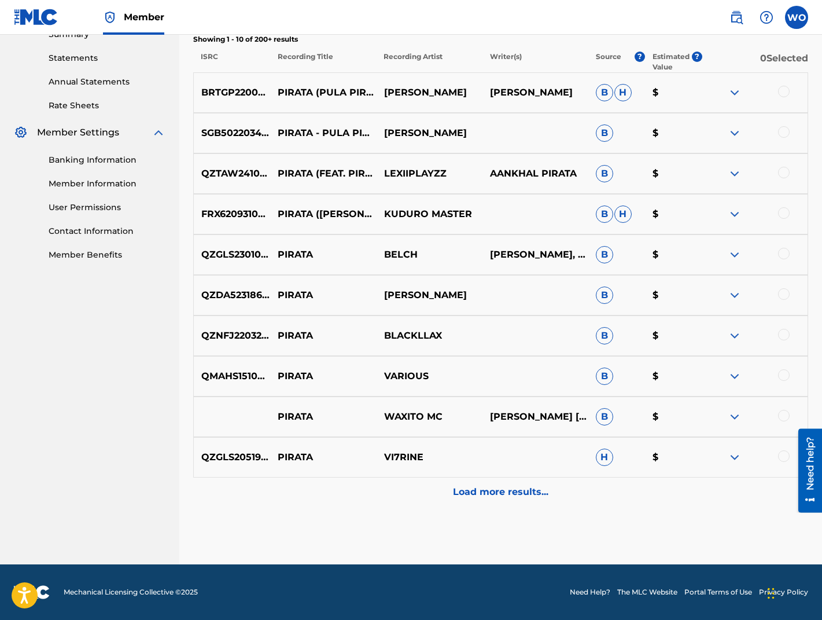
click at [518, 488] on p "Load more results..." at bounding box center [500, 492] width 95 height 14
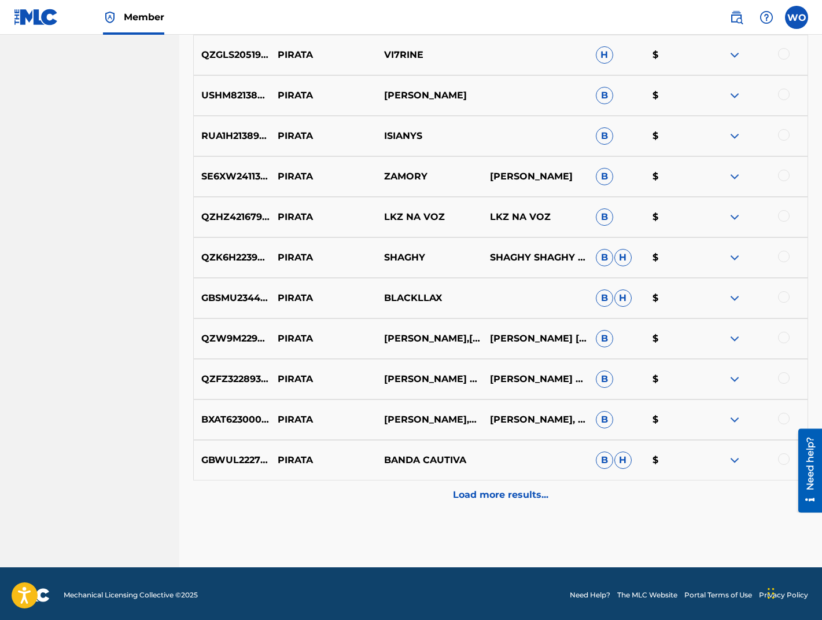
scroll to position [792, 0]
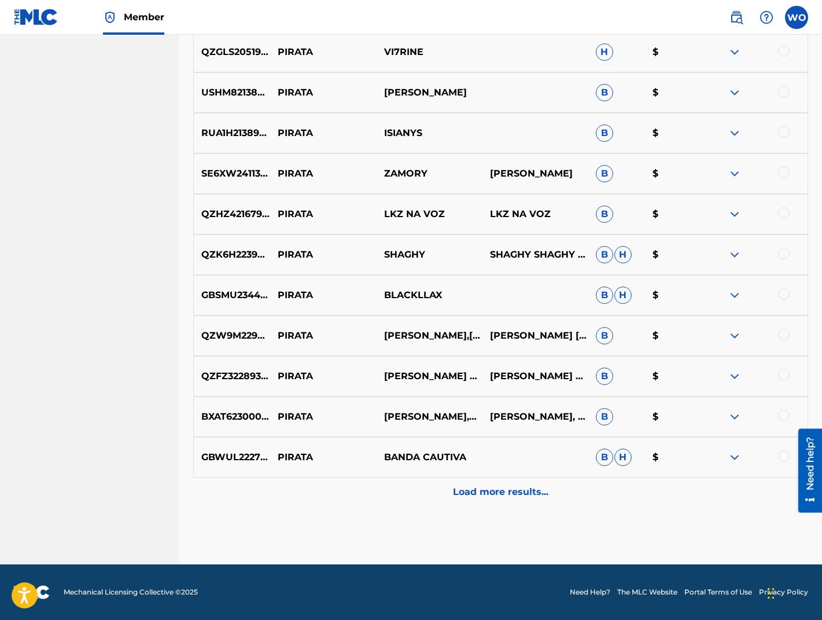
click at [534, 497] on p "Load more results..." at bounding box center [500, 492] width 95 height 14
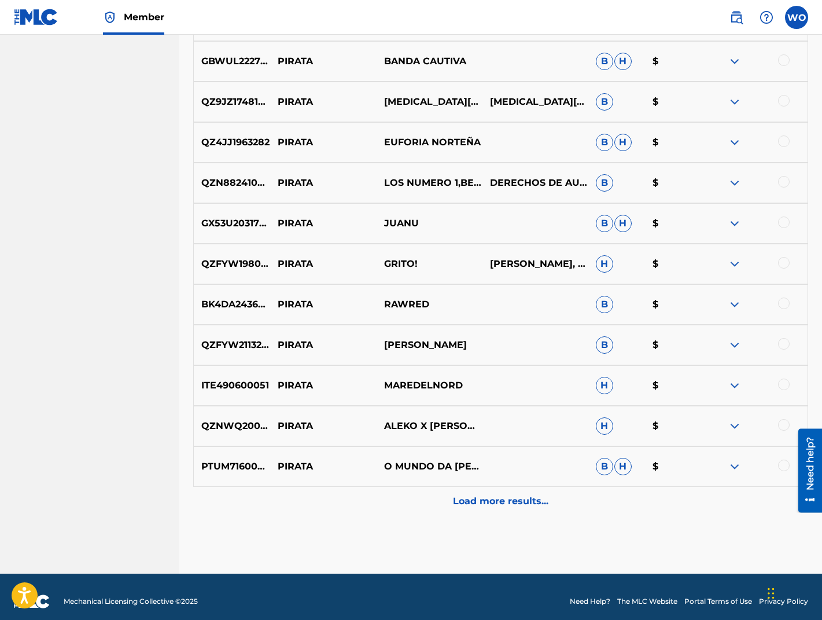
scroll to position [1197, 0]
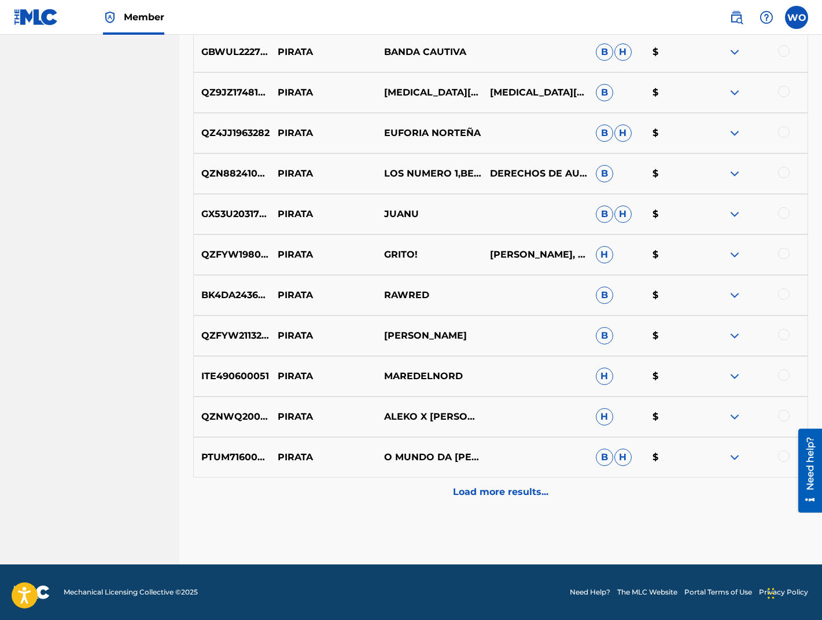
click at [530, 497] on p "Load more results..." at bounding box center [500, 492] width 95 height 14
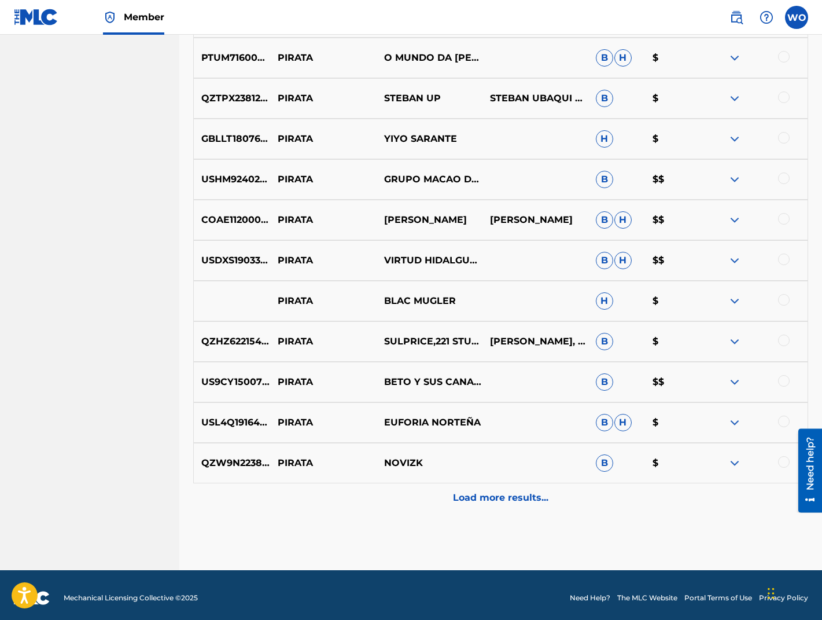
scroll to position [1603, 0]
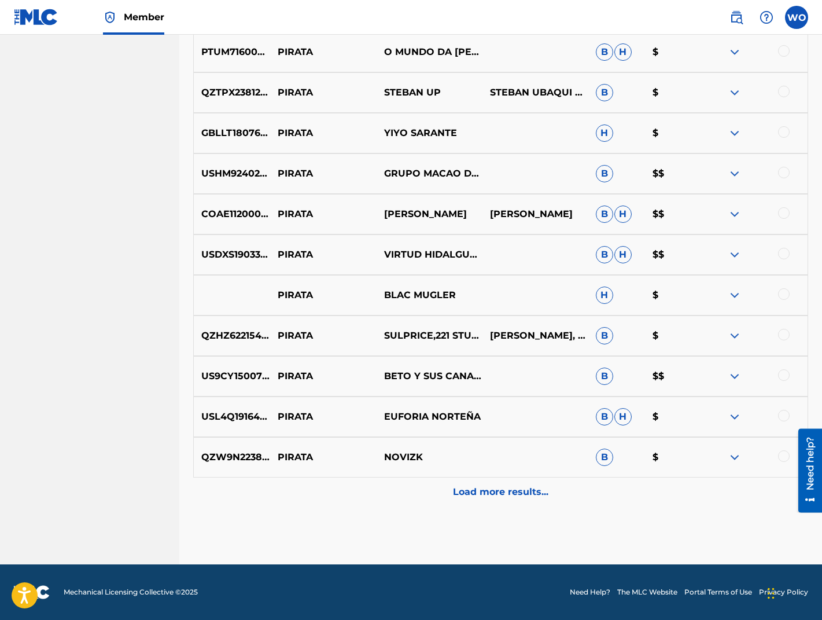
click at [530, 497] on p "Load more results..." at bounding box center [500, 492] width 95 height 14
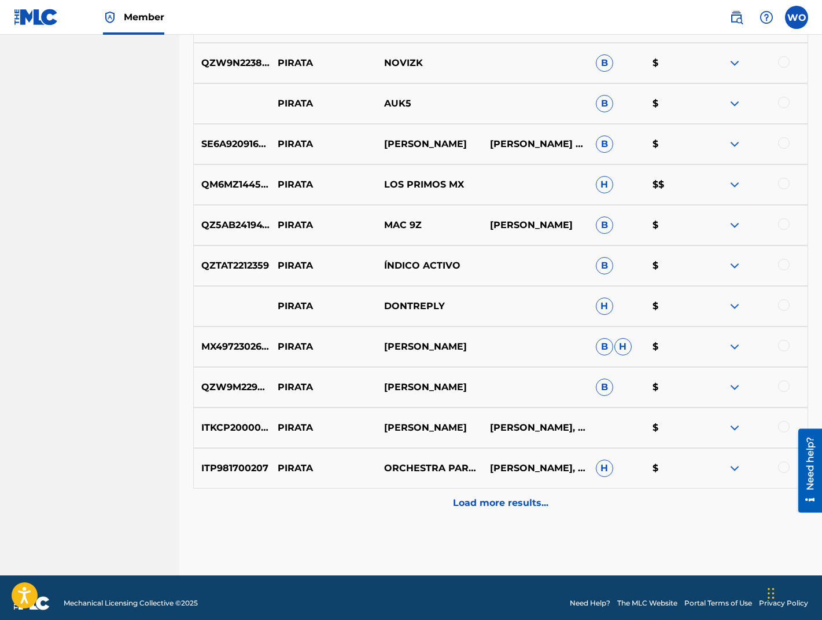
scroll to position [2008, 0]
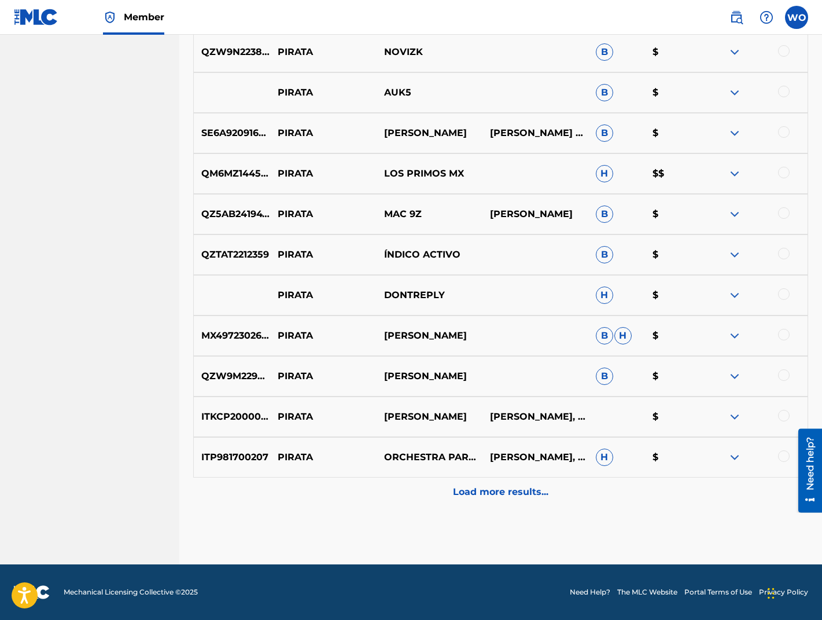
click at [530, 497] on p "Load more results..." at bounding box center [500, 492] width 95 height 14
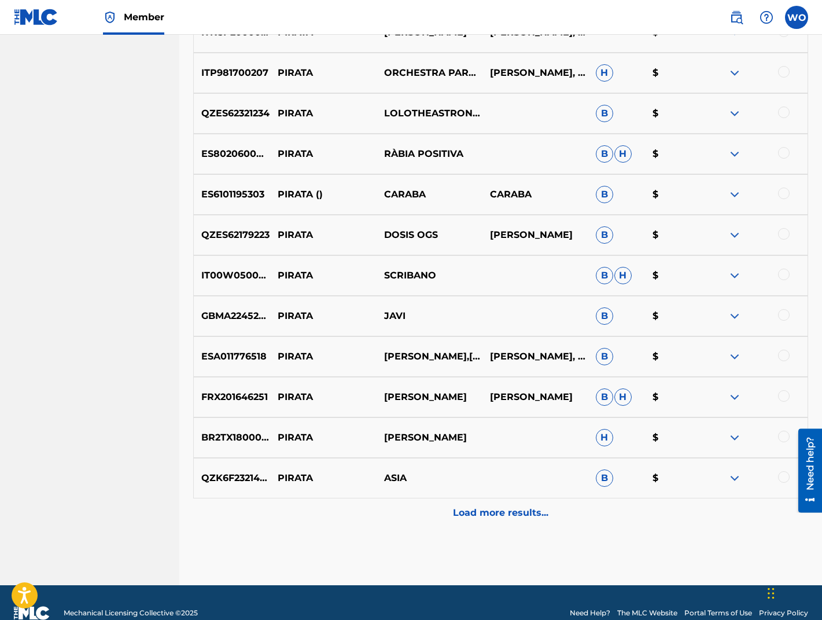
scroll to position [2413, 0]
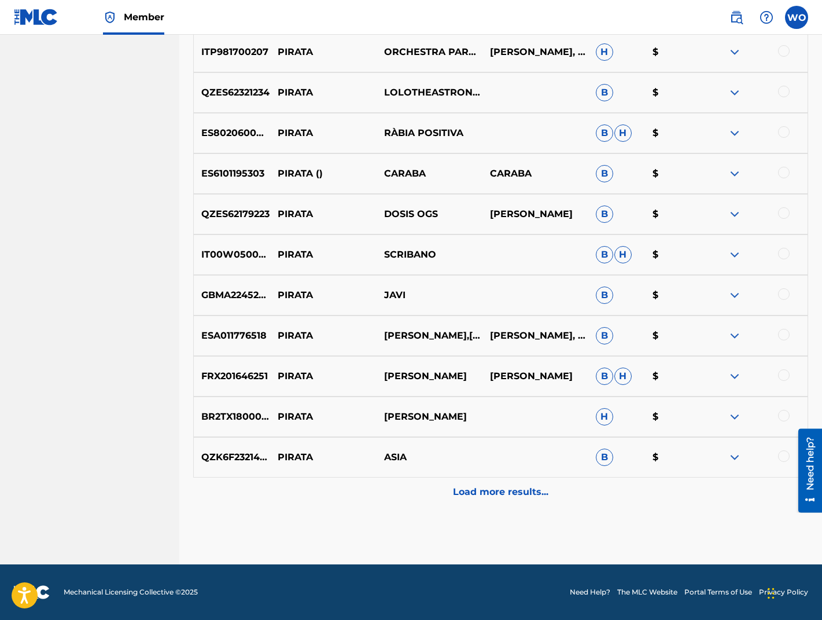
click at [506, 494] on p "Load more results..." at bounding box center [500, 492] width 95 height 14
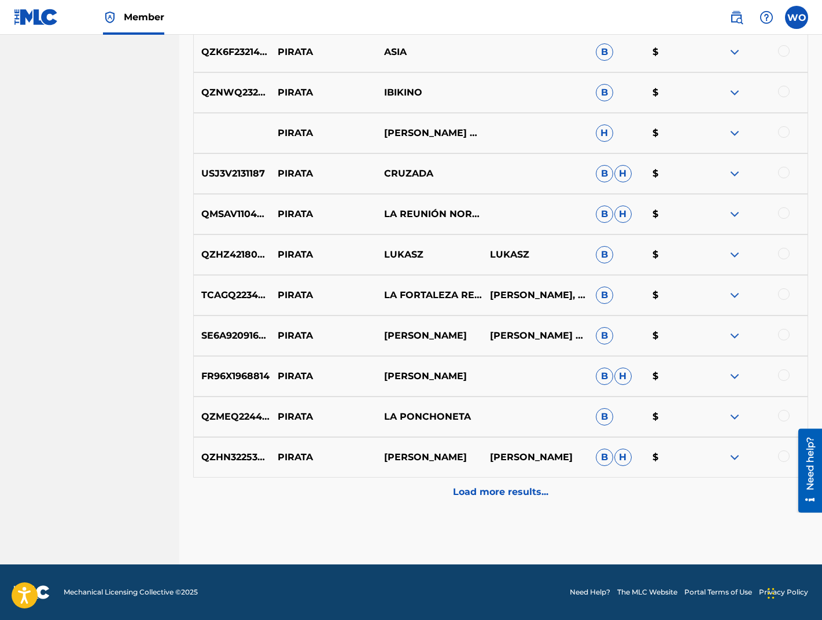
scroll to position [2816, 0]
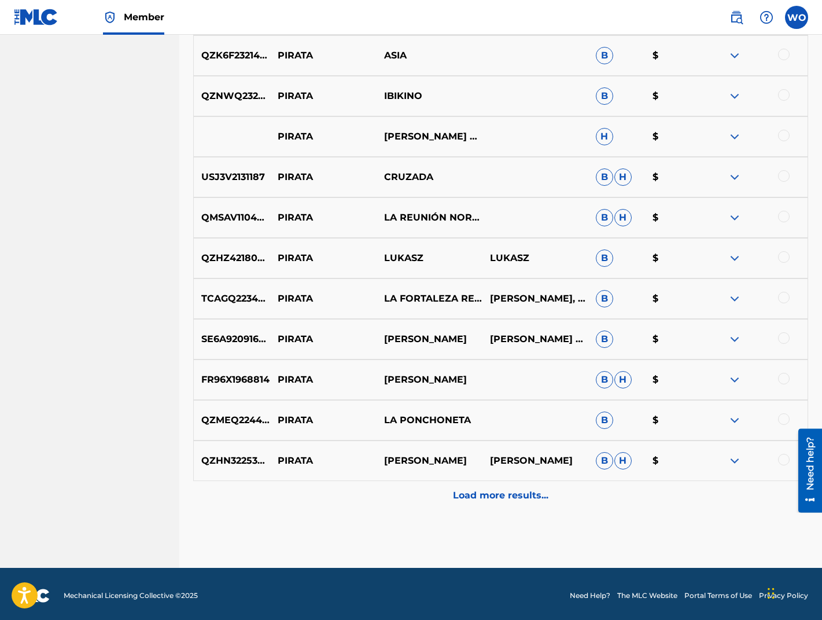
click at [574, 498] on div "Load more results..." at bounding box center [500, 495] width 615 height 29
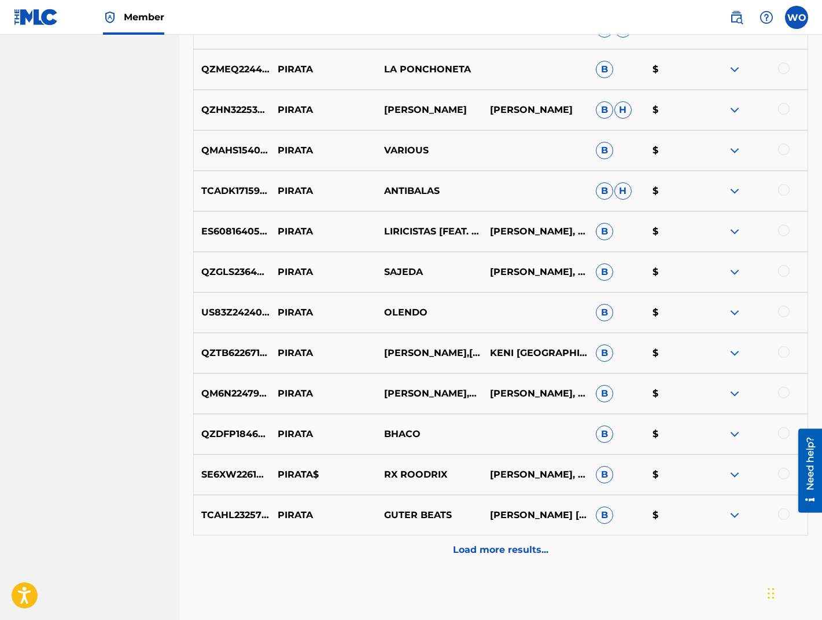
scroll to position [3185, 0]
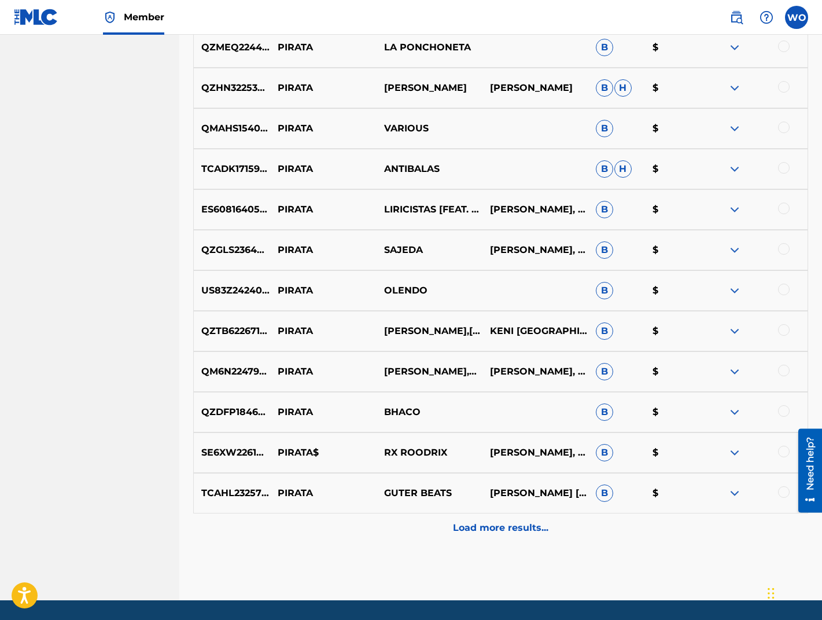
click at [519, 539] on div "Load more results..." at bounding box center [500, 527] width 615 height 29
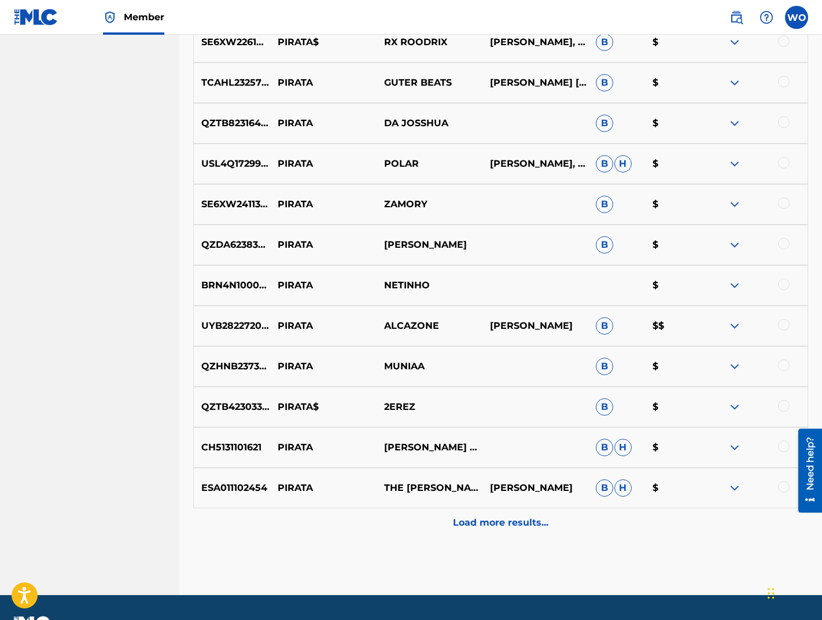
scroll to position [97, 0]
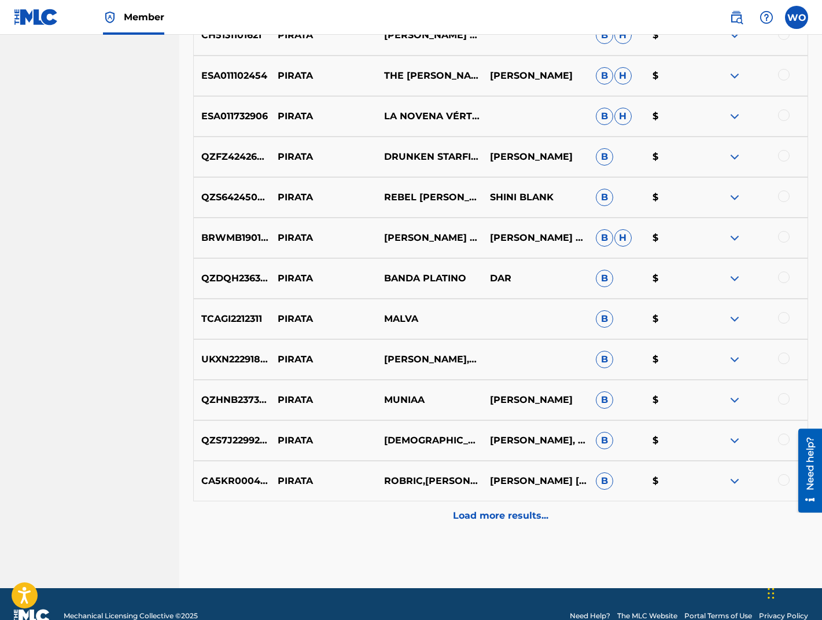
scroll to position [4034, 0]
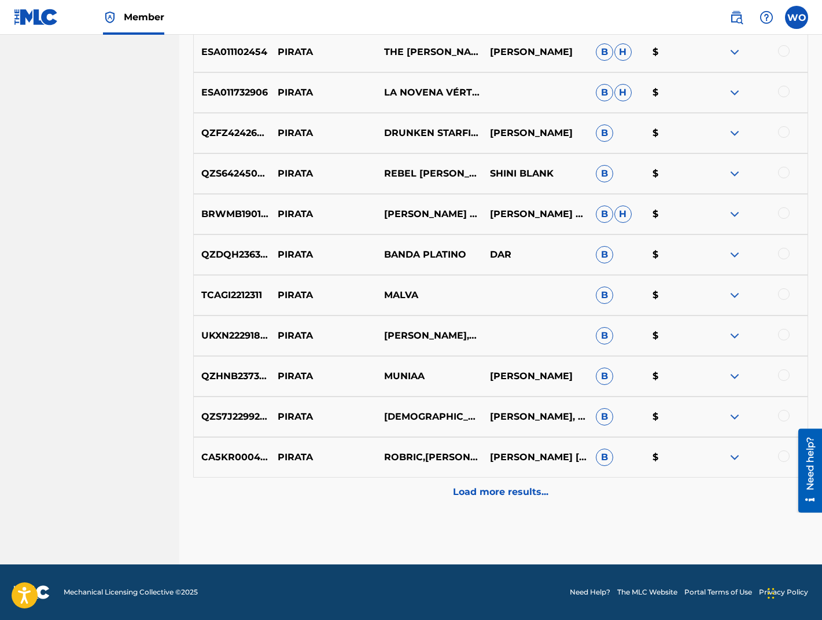
click at [552, 496] on div "Load more results..." at bounding box center [500, 491] width 615 height 29
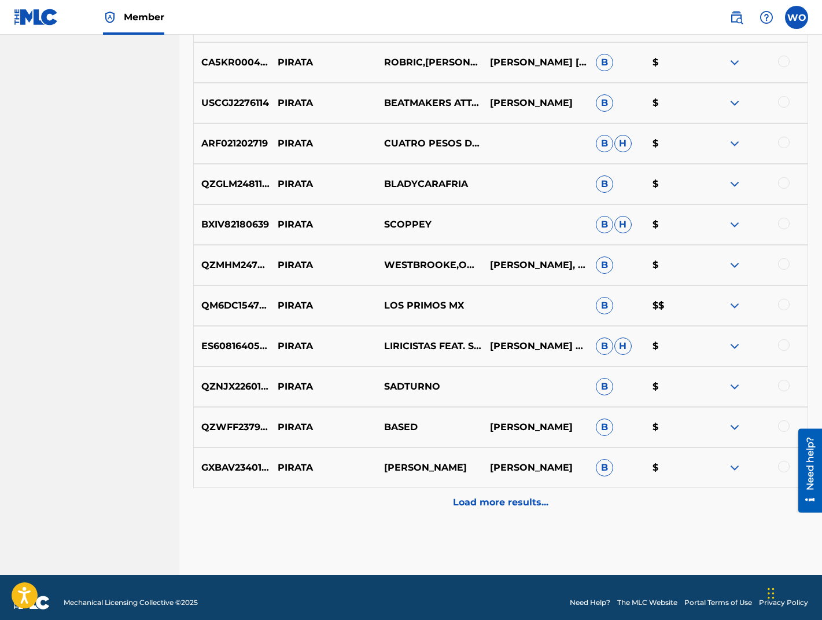
scroll to position [4439, 0]
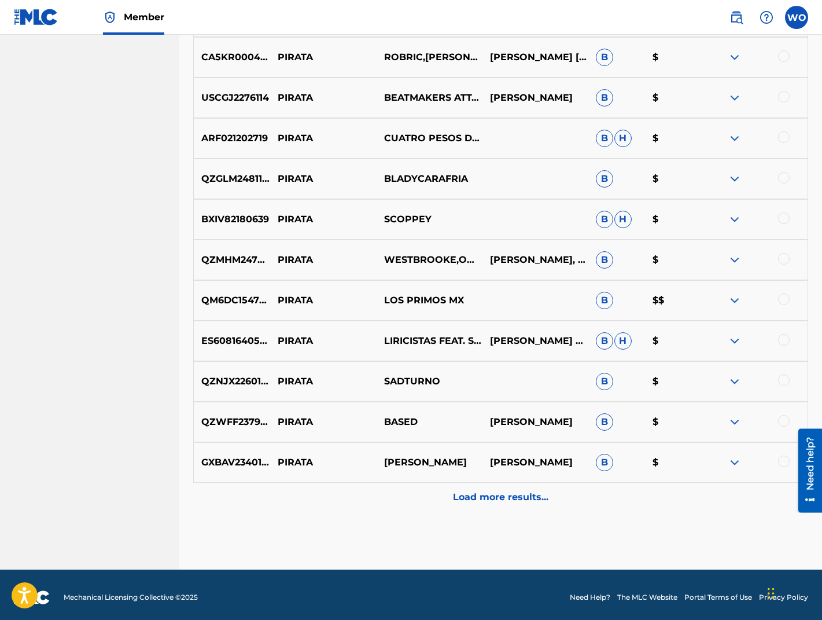
click at [552, 496] on div "Load more results..." at bounding box center [500, 497] width 615 height 29
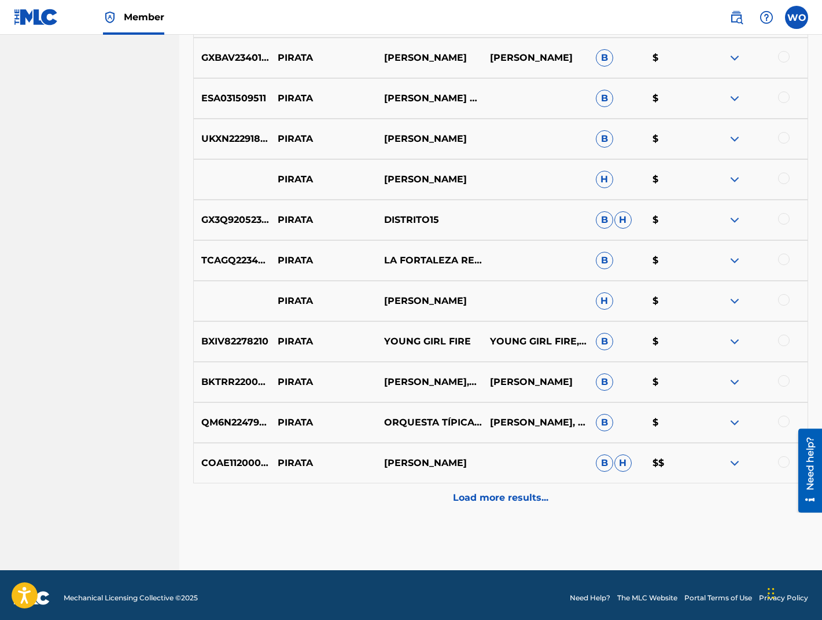
scroll to position [4844, 0]
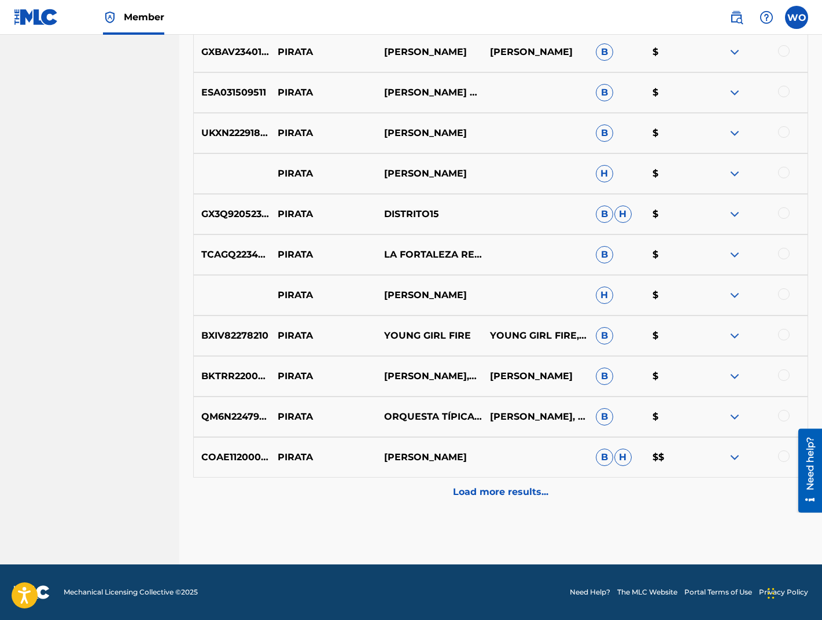
click at [583, 490] on div "Load more results..." at bounding box center [500, 491] width 615 height 29
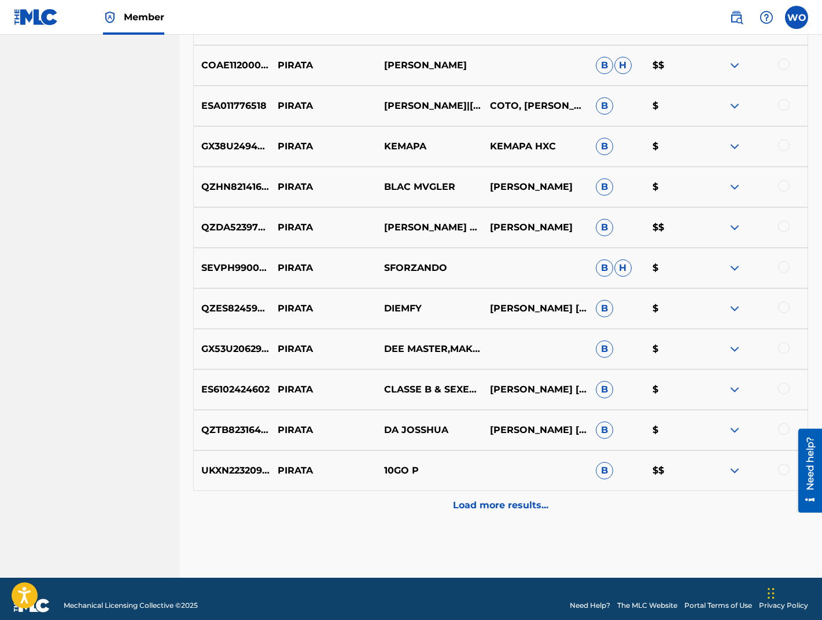
scroll to position [5249, 0]
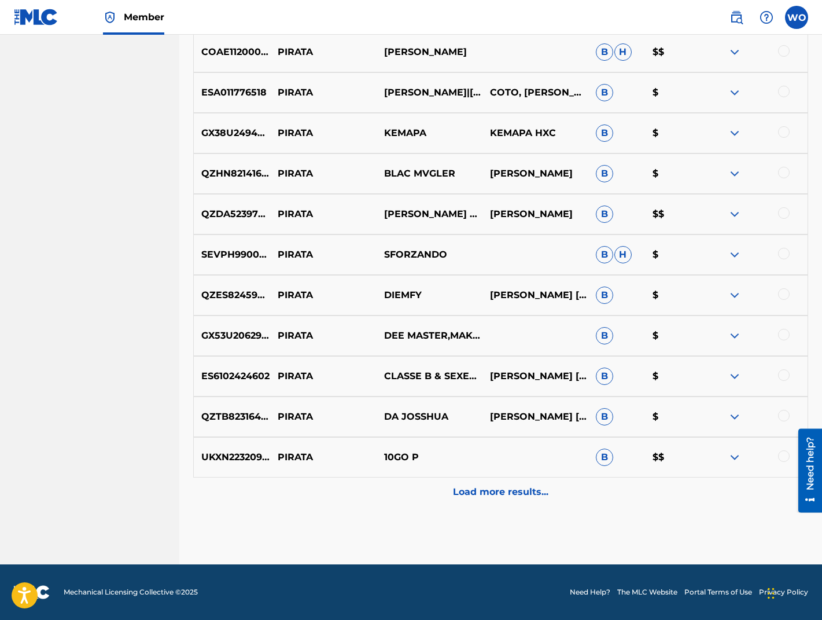
click at [559, 494] on div "Load more results..." at bounding box center [500, 491] width 615 height 29
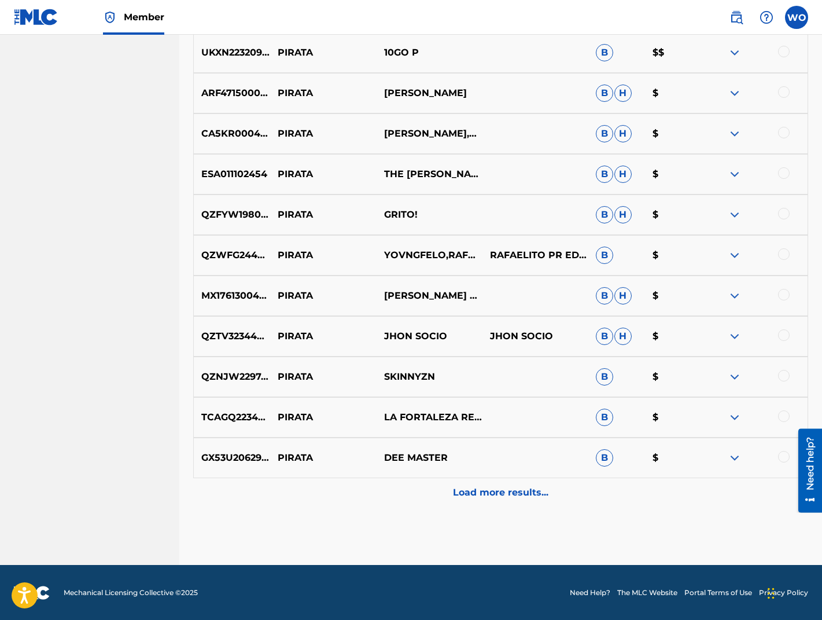
scroll to position [5654, 0]
click at [544, 493] on p "Load more results..." at bounding box center [500, 492] width 95 height 14
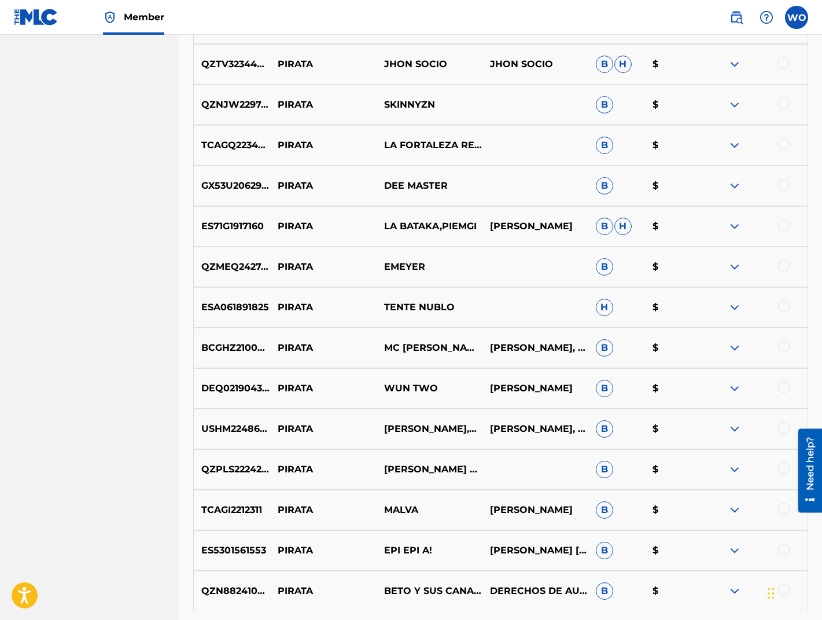
scroll to position [6059, 0]
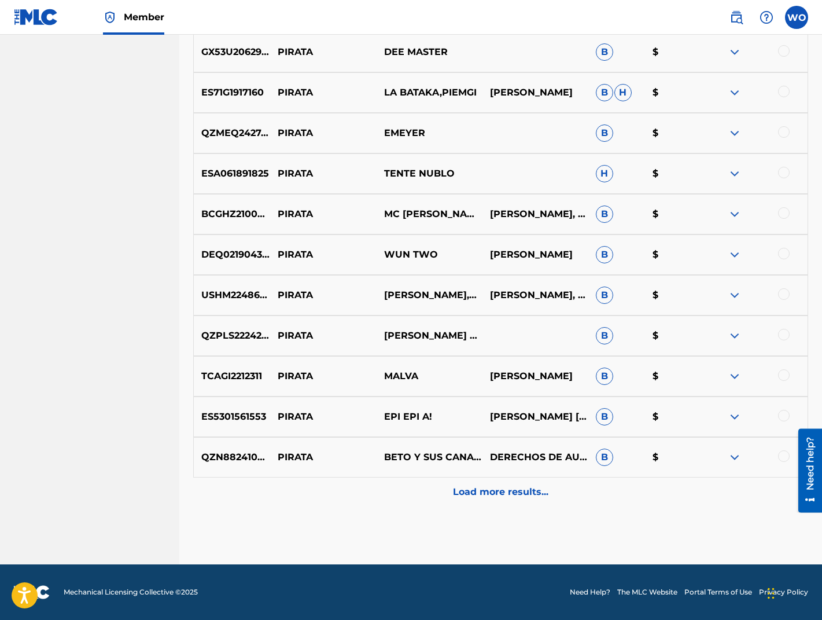
click at [566, 494] on div "Load more results..." at bounding box center [500, 491] width 615 height 29
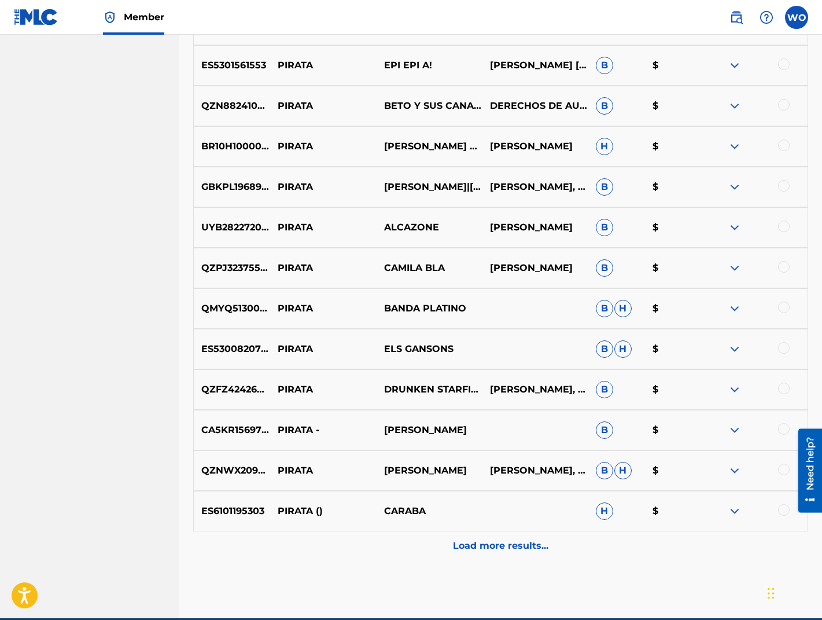
scroll to position [6464, 0]
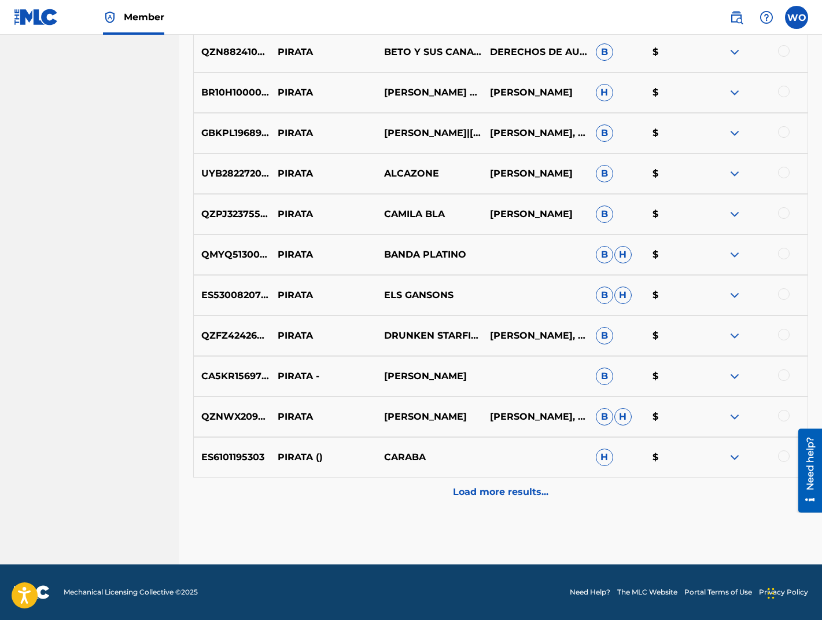
click at [571, 495] on div "Load more results..." at bounding box center [500, 491] width 615 height 29
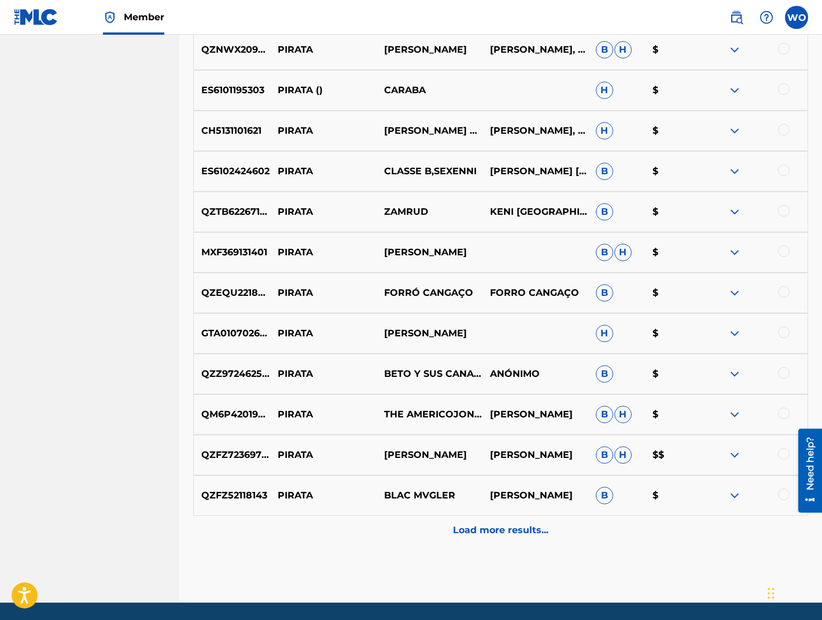
scroll to position [6870, 0]
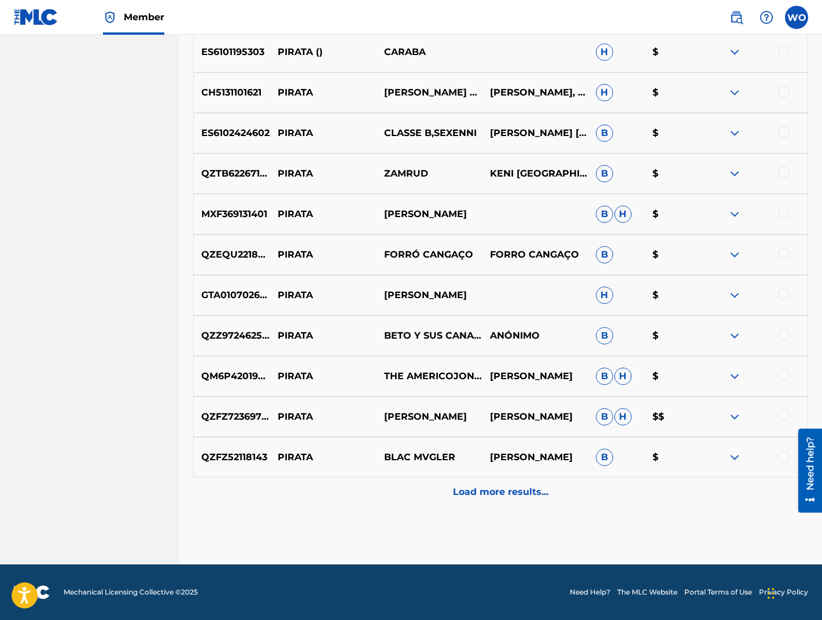
click at [594, 494] on div "Load more results..." at bounding box center [500, 491] width 615 height 29
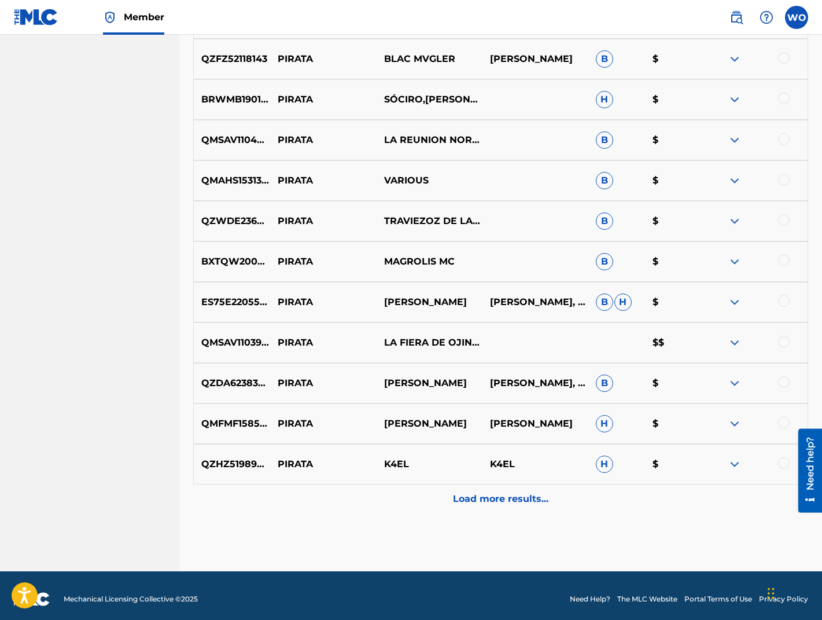
scroll to position [7275, 0]
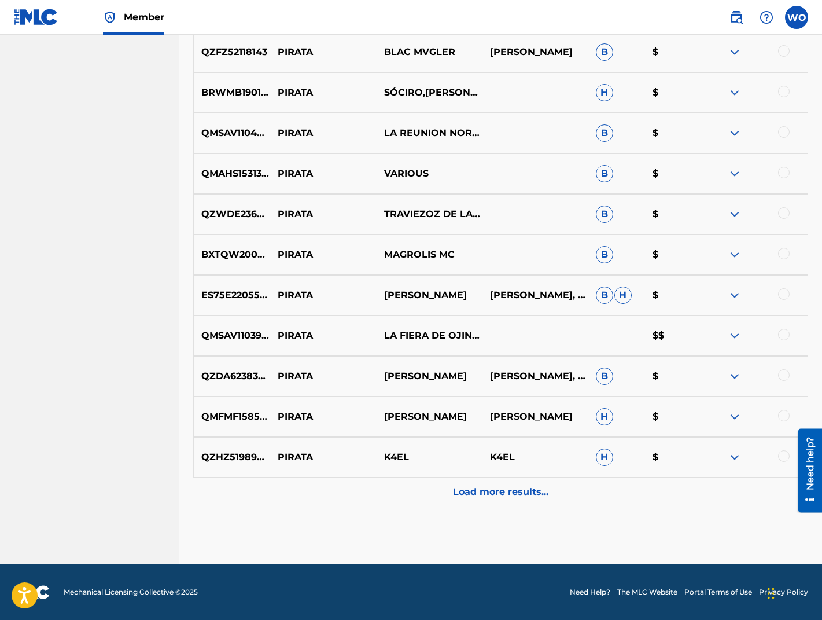
click at [549, 490] on div "Load more results..." at bounding box center [500, 491] width 615 height 29
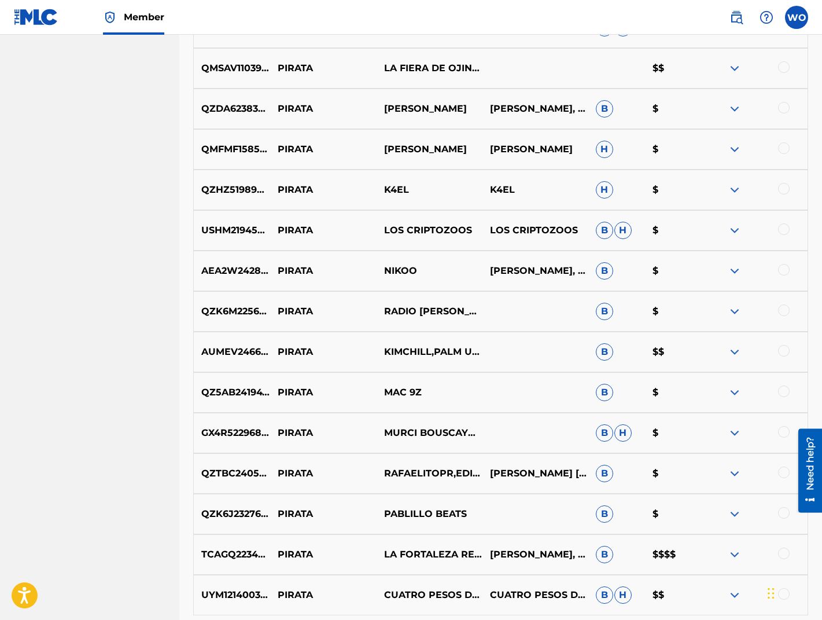
scroll to position [7680, 0]
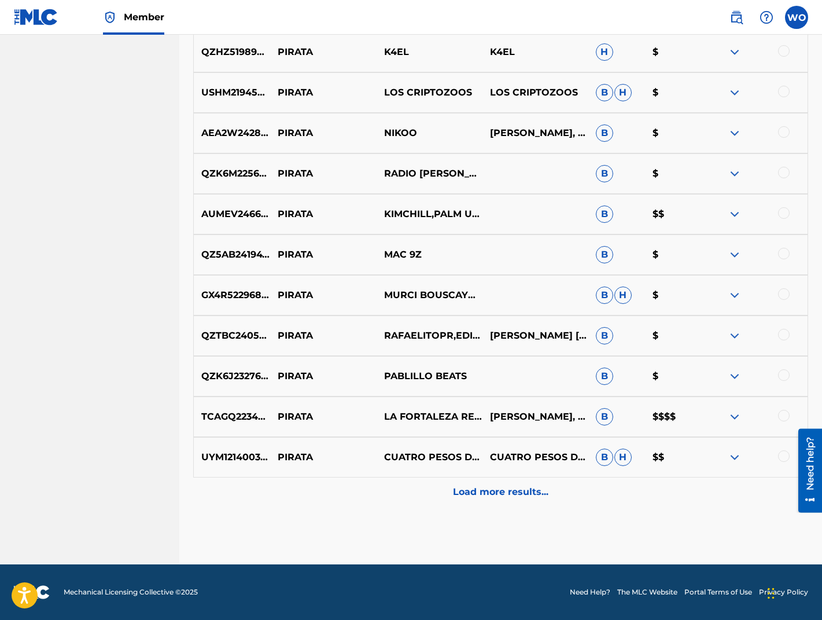
click at [566, 492] on div "Load more results..." at bounding box center [500, 491] width 615 height 29
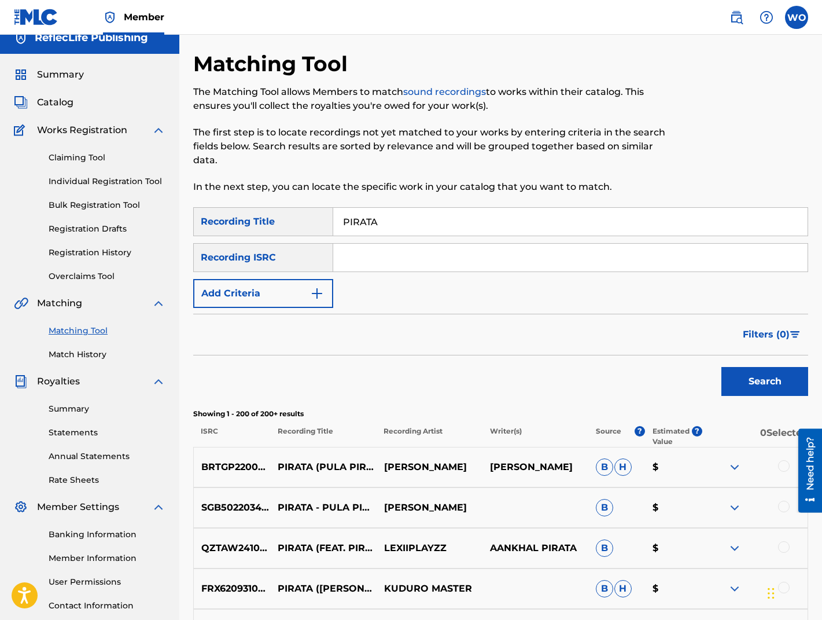
scroll to position [0, 0]
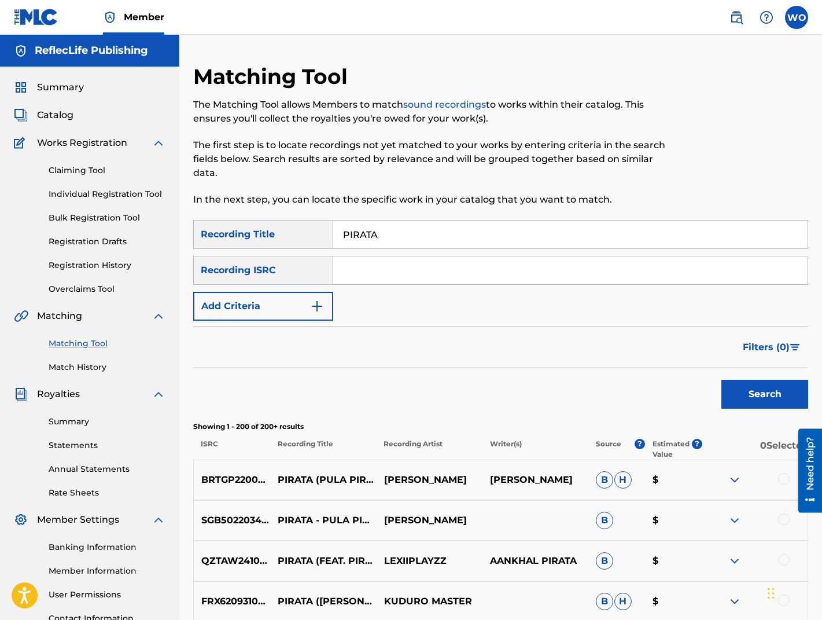
click at [795, 21] on label at bounding box center [796, 17] width 23 height 23
click at [797, 17] on input "WO Wilmer Orellana wil.a.orellana@gmail.com Notification Preferences Profile Lo…" at bounding box center [797, 17] width 0 height 0
click at [684, 141] on link "Profile" at bounding box center [682, 144] width 23 height 10
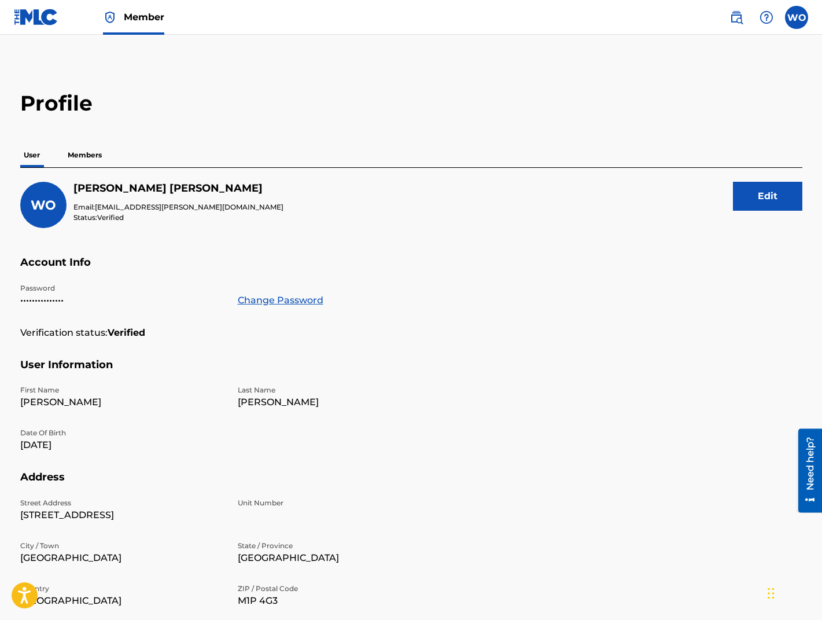
click at [90, 157] on p "Members" at bounding box center [84, 155] width 41 height 24
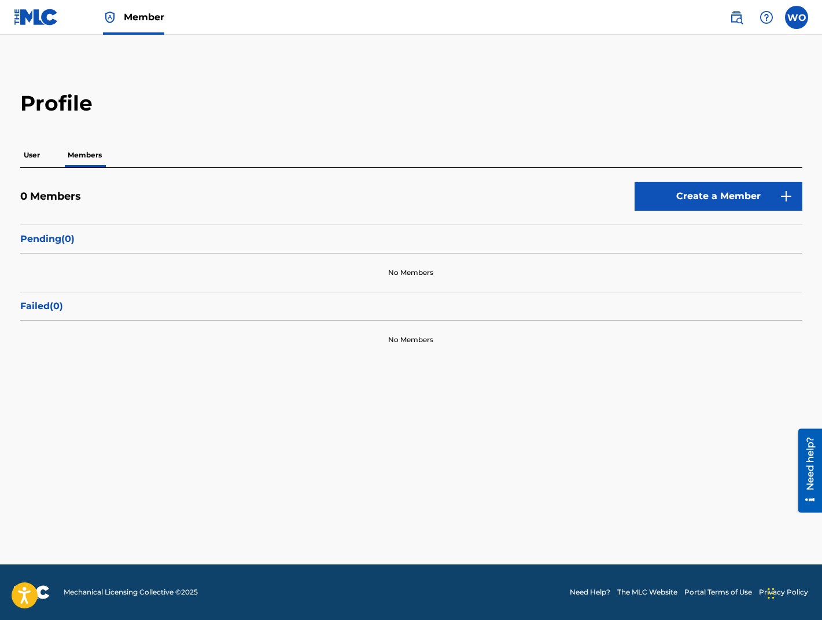
click at [803, 14] on label at bounding box center [796, 17] width 23 height 23
click at [797, 17] on input "WO Wilmer Orellana wil.a.orellana@gmail.com Notification Preferences Profile Lo…" at bounding box center [797, 17] width 0 height 0
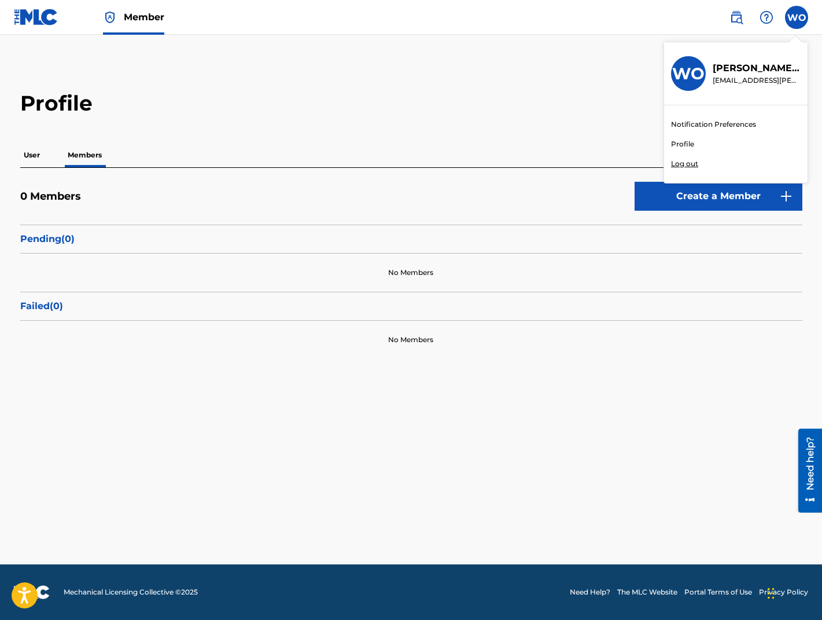
click at [27, 26] on link at bounding box center [36, 17] width 45 height 34
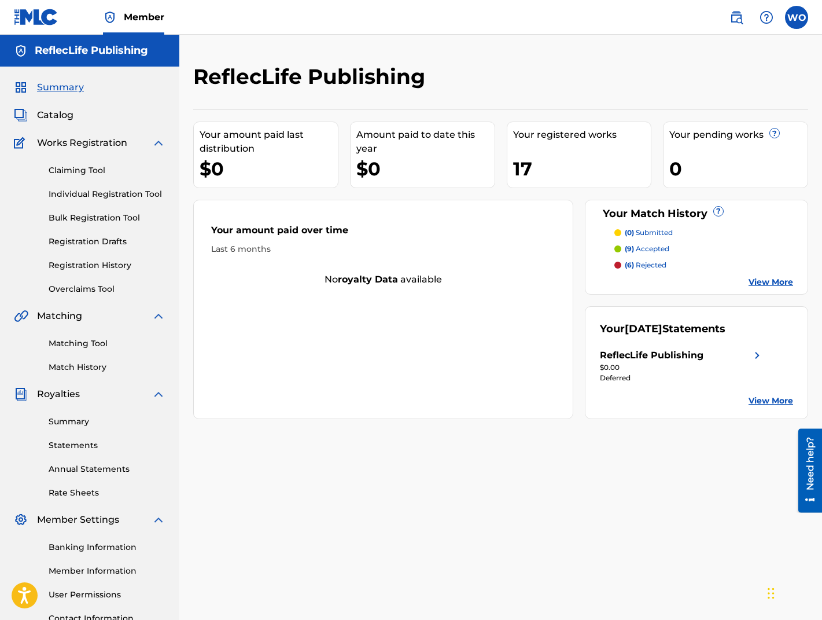
click at [751, 352] on img at bounding box center [758, 355] width 14 height 14
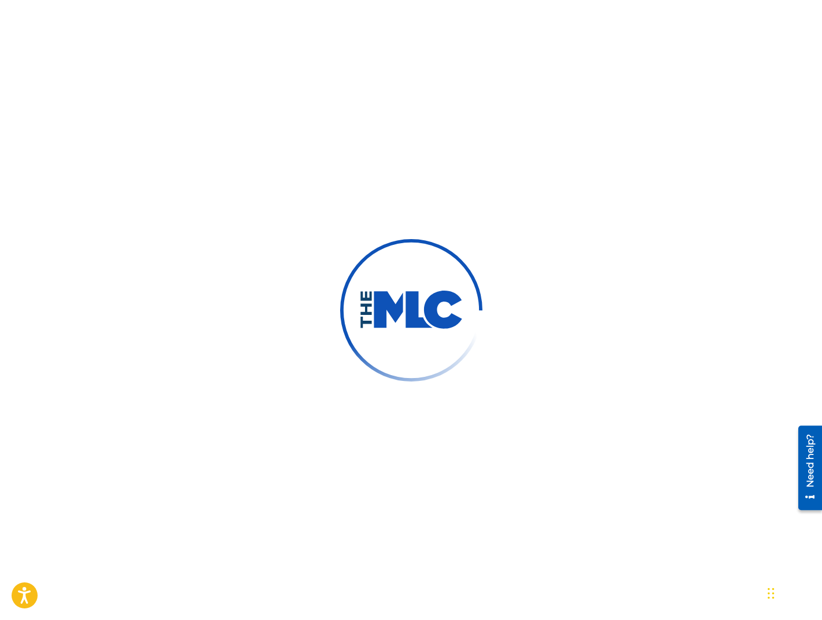
scroll to position [27, 0]
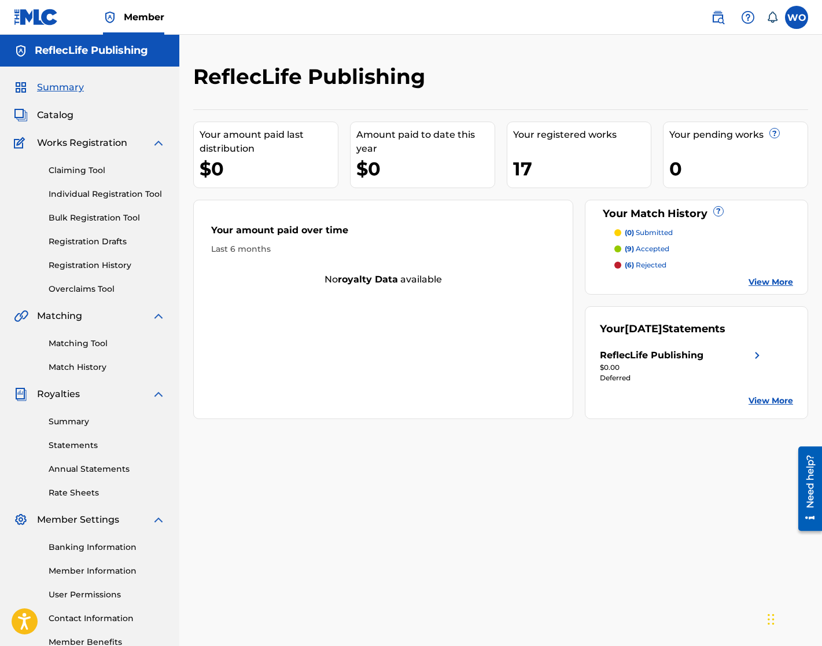
click at [138, 15] on span "Member" at bounding box center [144, 16] width 41 height 13
click at [64, 89] on span "Summary" at bounding box center [60, 87] width 47 height 14
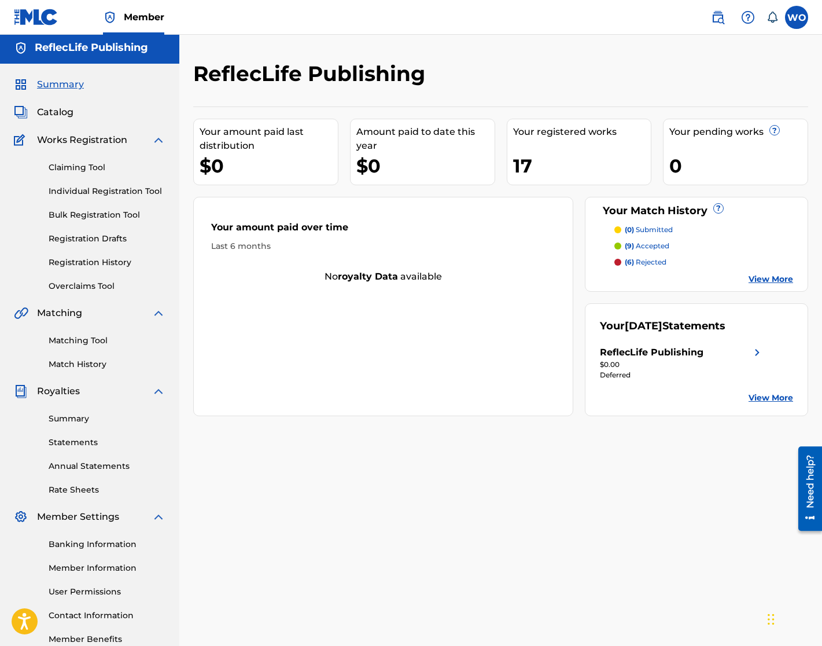
scroll to position [72, 0]
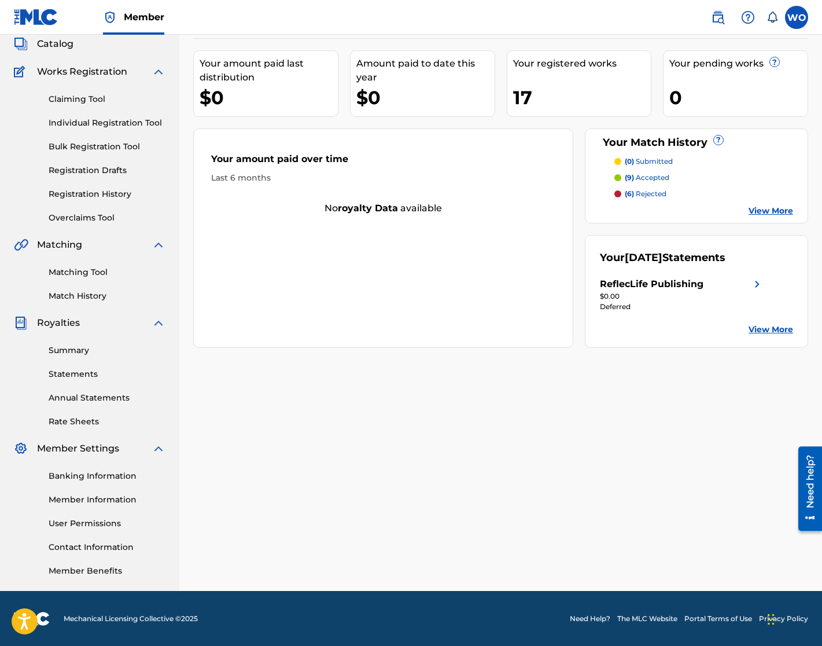
click at [98, 475] on link "Banking Information" at bounding box center [107, 476] width 117 height 12
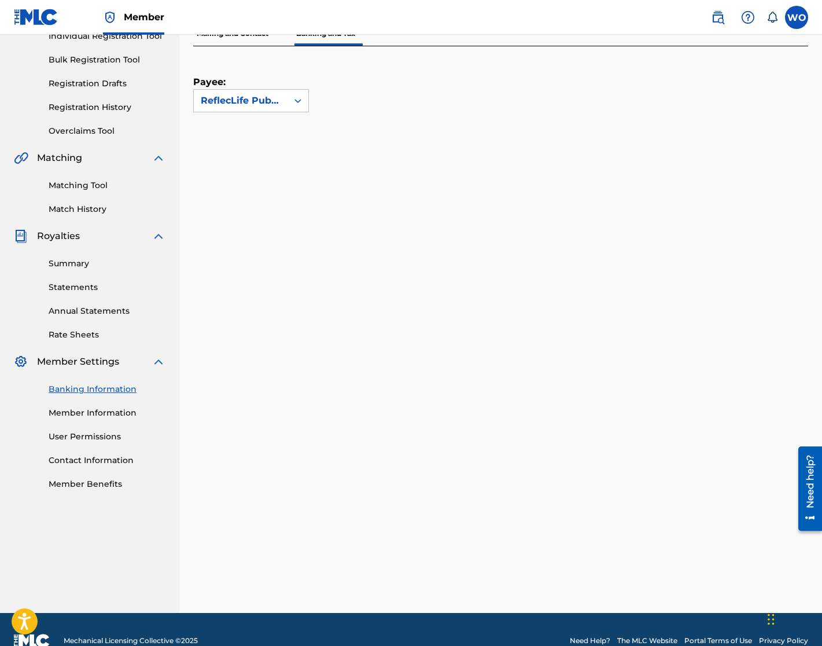
scroll to position [160, 0]
